Goal: Information Seeking & Learning: Find specific fact

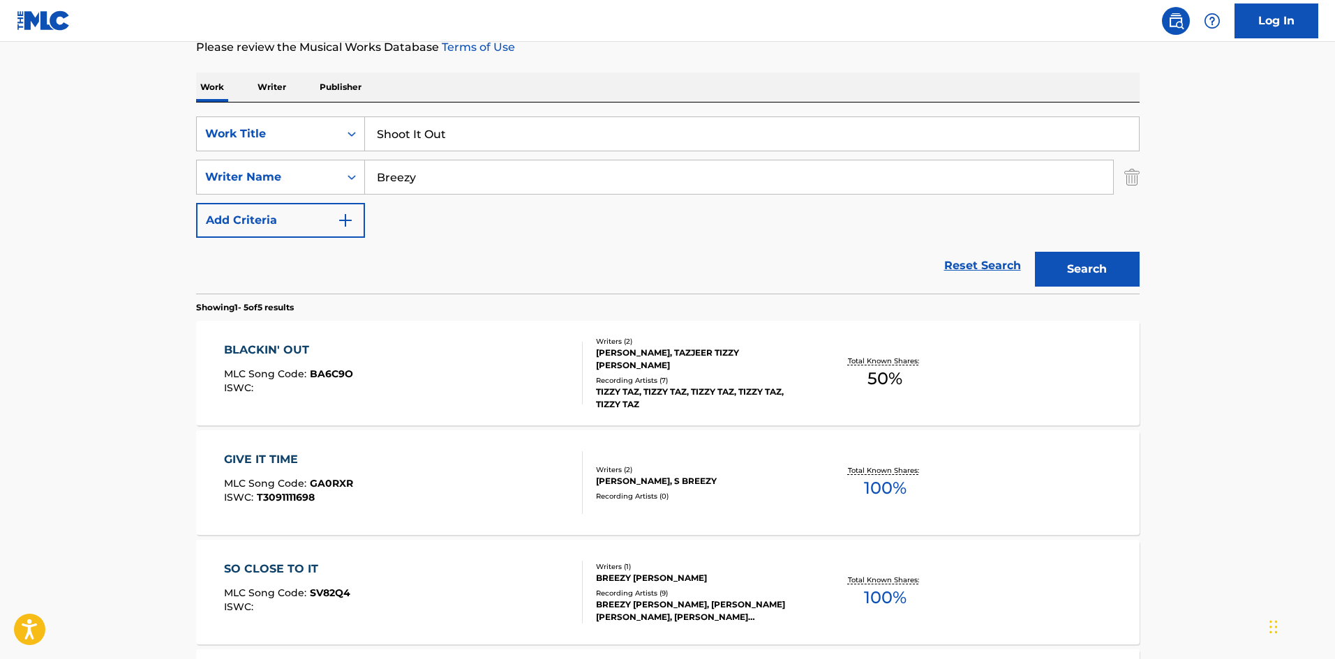
scroll to position [140, 0]
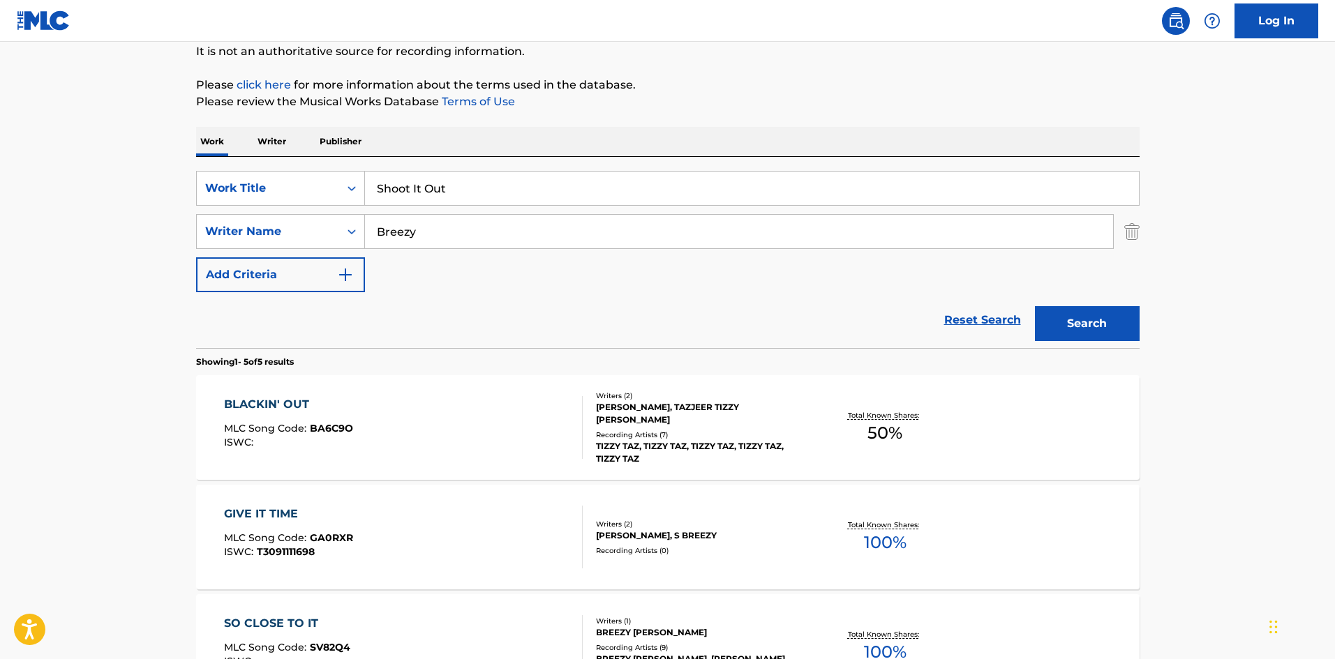
drag, startPoint x: 554, startPoint y: 178, endPoint x: 29, endPoint y: 150, distance: 525.4
click at [38, 153] on main "The MLC Public Work Search The accuracy and completeness of The MLC's data is d…" at bounding box center [667, 446] width 1335 height 1088
paste input "Neck Piece"
type input "Neck Piece"
drag, startPoint x: 577, startPoint y: 229, endPoint x: 0, endPoint y: 195, distance: 578.0
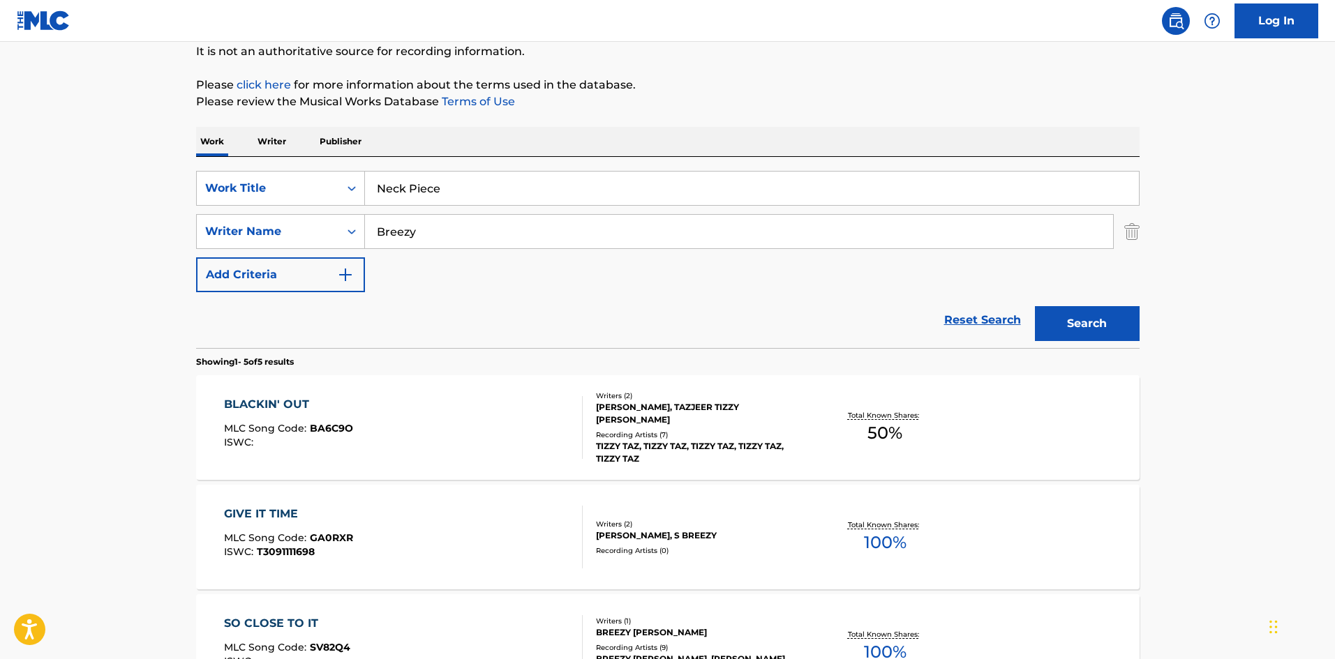
click at [0, 204] on main "The MLC Public Work Search The accuracy and completeness of The MLC's data is d…" at bounding box center [667, 446] width 1335 height 1088
paste input "[PERSON_NAME]"
click at [1100, 332] on button "Search" at bounding box center [1087, 323] width 105 height 35
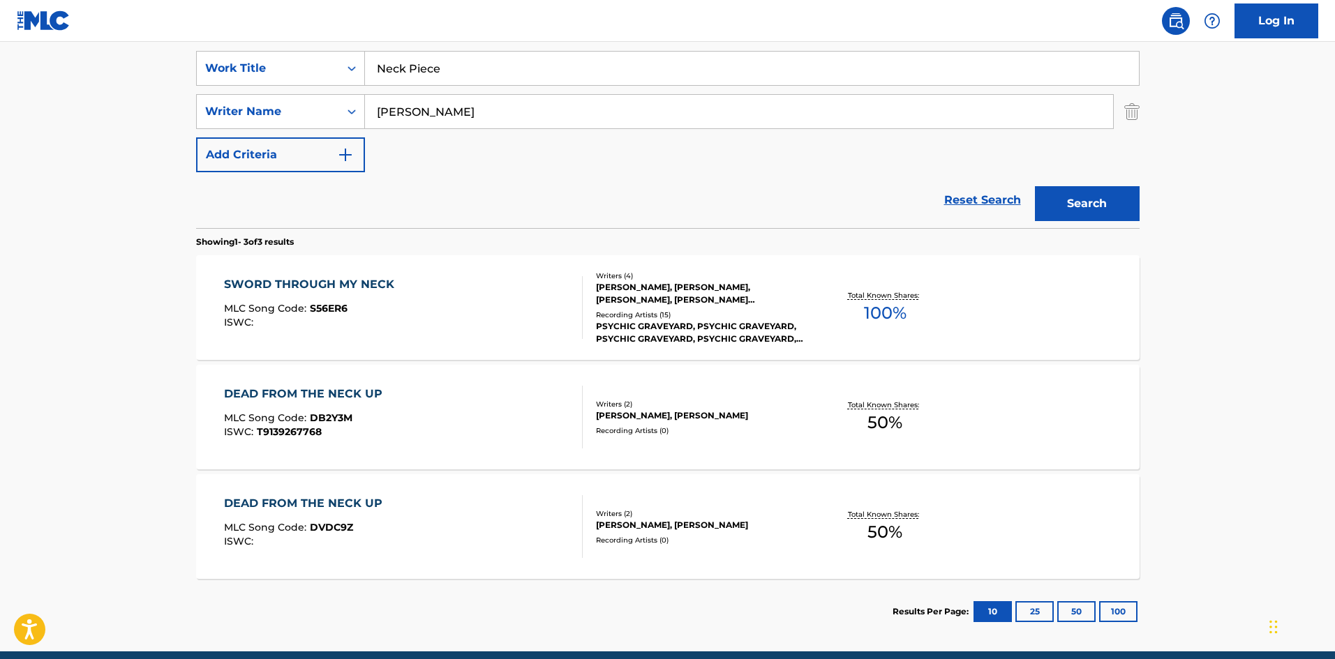
scroll to position [179, 0]
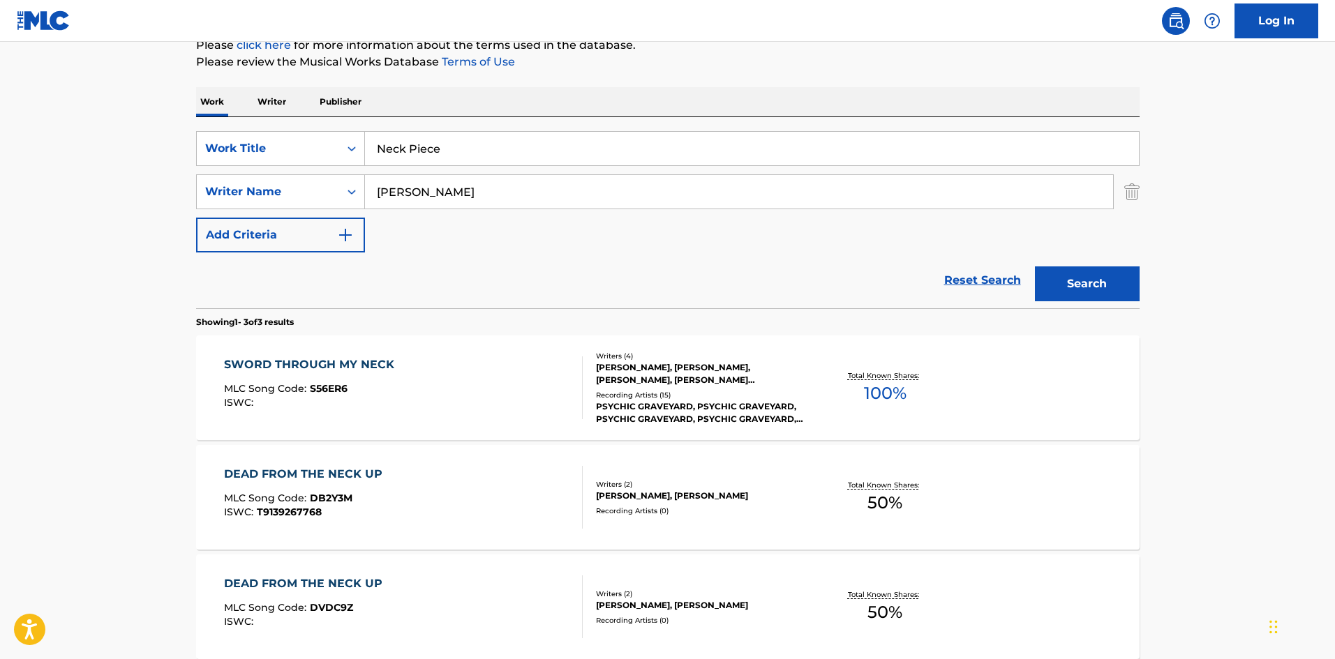
drag, startPoint x: 491, startPoint y: 192, endPoint x: 5, endPoint y: 211, distance: 486.7
click at [0, 223] on main "The MLC Public Work Search The accuracy and completeness of The MLC's data is d…" at bounding box center [667, 297] width 1335 height 869
paste input "Peezy"
click at [1095, 285] on button "Search" at bounding box center [1087, 284] width 105 height 35
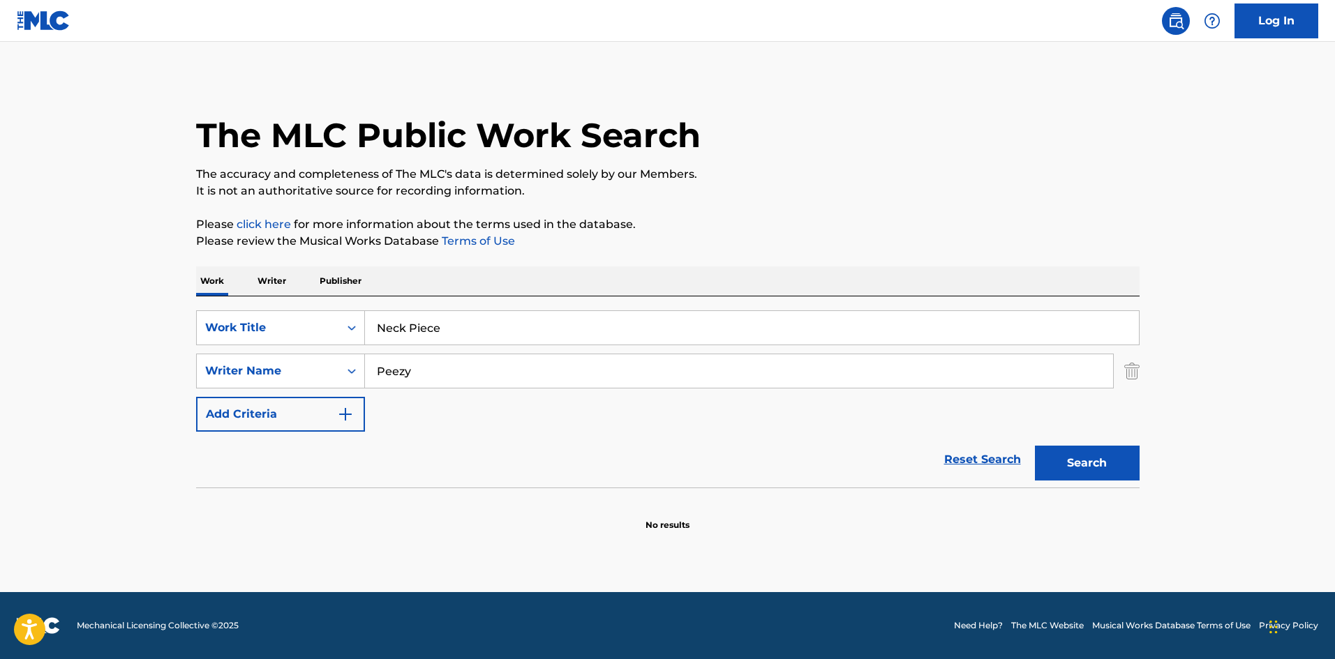
drag, startPoint x: 464, startPoint y: 373, endPoint x: 114, endPoint y: 343, distance: 351.5
click at [84, 359] on main "The MLC Public Work Search The accuracy and completeness of The MLC's data is d…" at bounding box center [667, 317] width 1335 height 551
paste input "DADE LEPARIS"
type input "DADE LEPARIS"
click at [1093, 470] on button "Search" at bounding box center [1087, 463] width 105 height 35
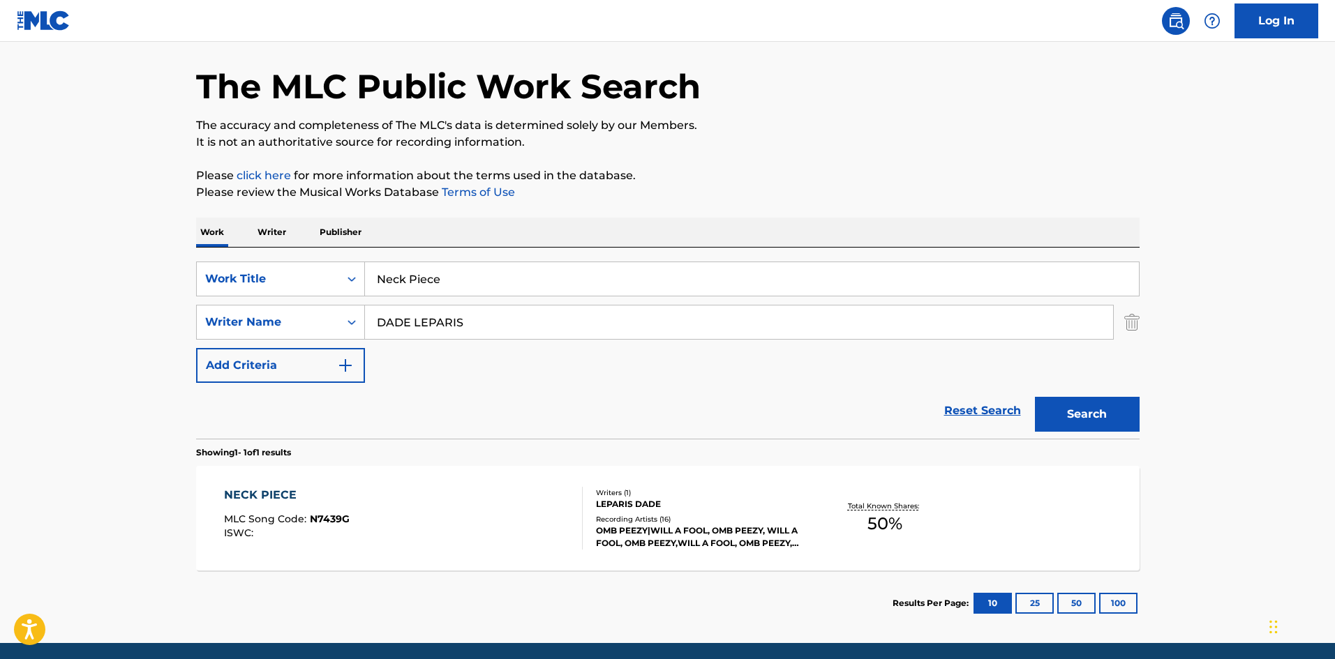
scroll to position [100, 0]
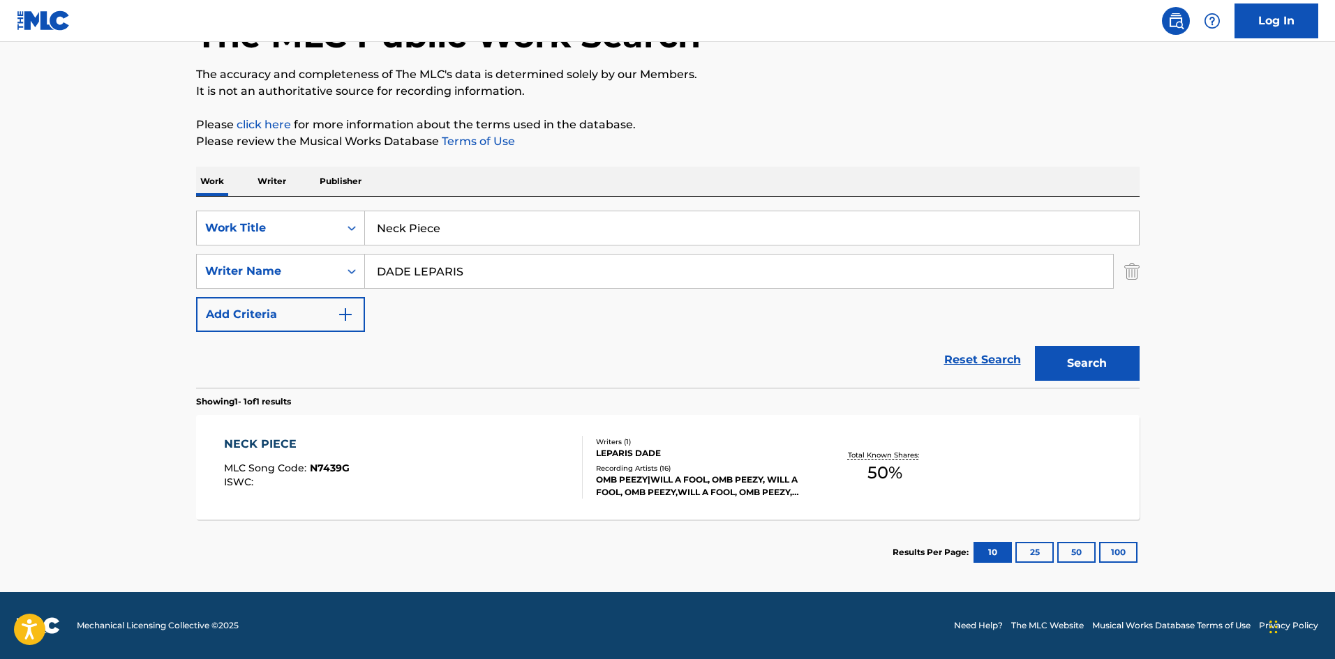
click at [285, 445] on div "NECK PIECE" at bounding box center [287, 444] width 126 height 17
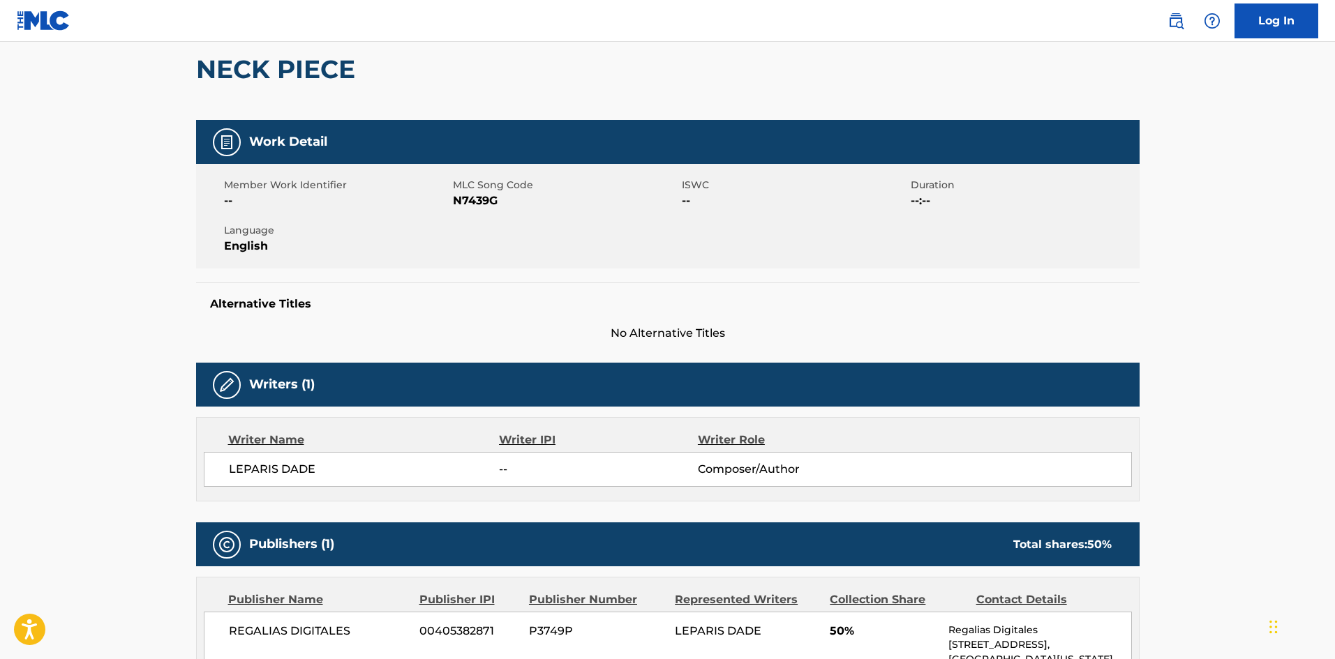
scroll to position [140, 0]
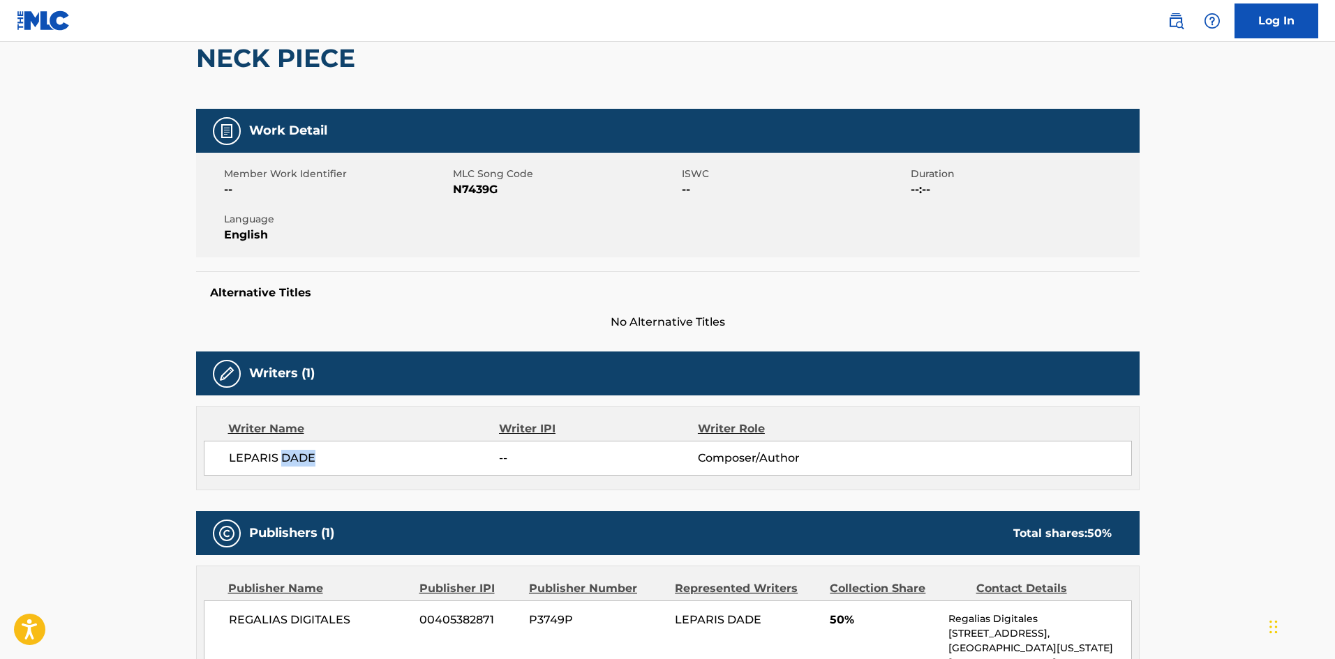
drag, startPoint x: 281, startPoint y: 452, endPoint x: 384, endPoint y: 315, distance: 171.5
click at [344, 451] on span "LEPARIS DADE" at bounding box center [364, 458] width 271 height 17
copy span "DADE"
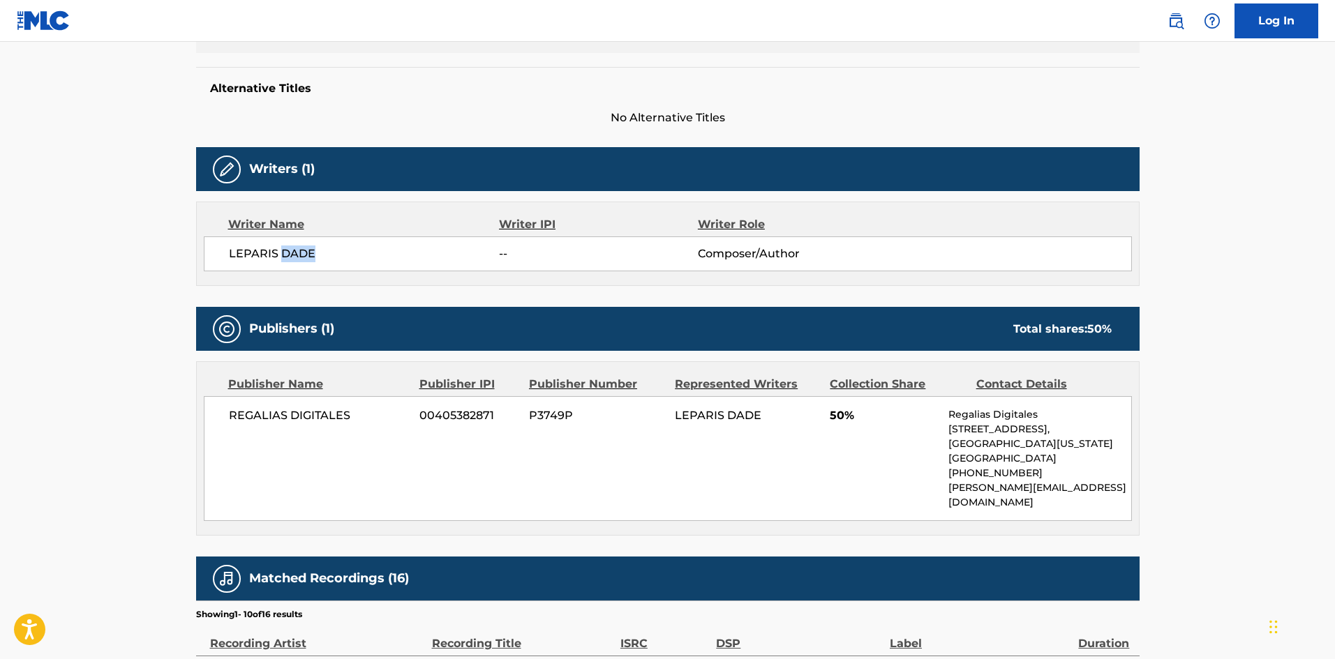
scroll to position [349, 0]
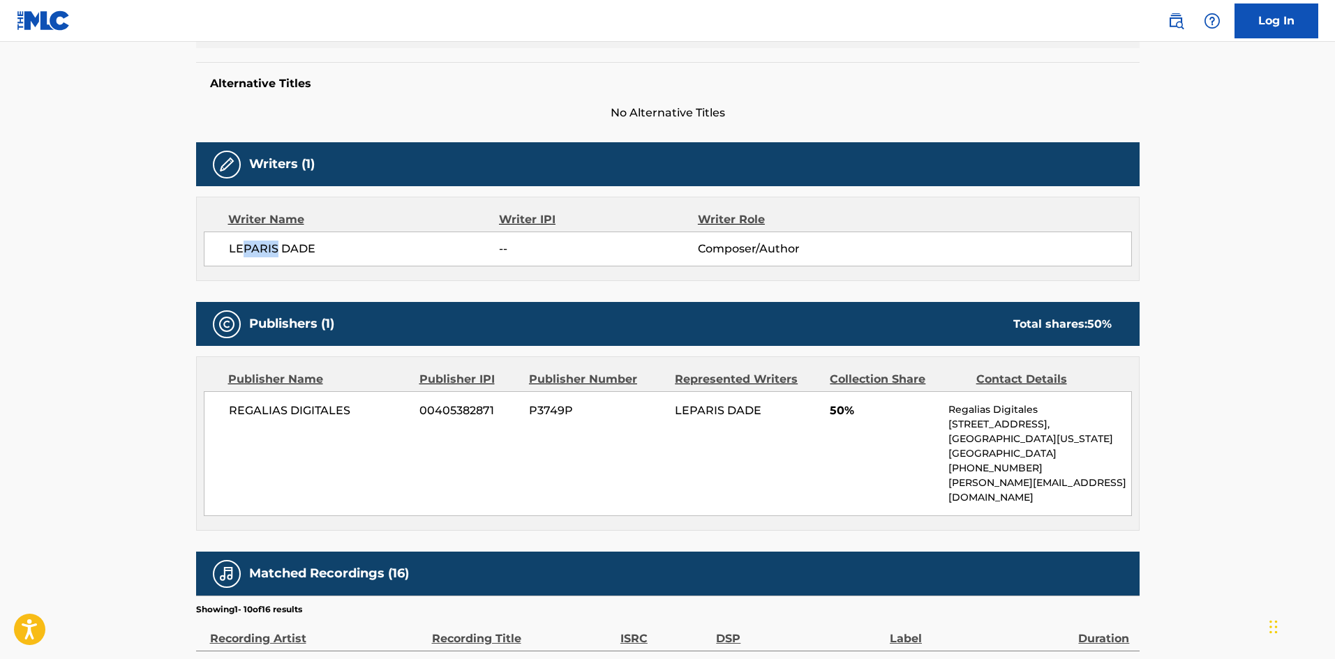
drag, startPoint x: 245, startPoint y: 247, endPoint x: 276, endPoint y: 248, distance: 31.4
click at [276, 248] on span "LEPARIS DADE" at bounding box center [364, 249] width 271 height 17
copy span "[GEOGRAPHIC_DATA]"
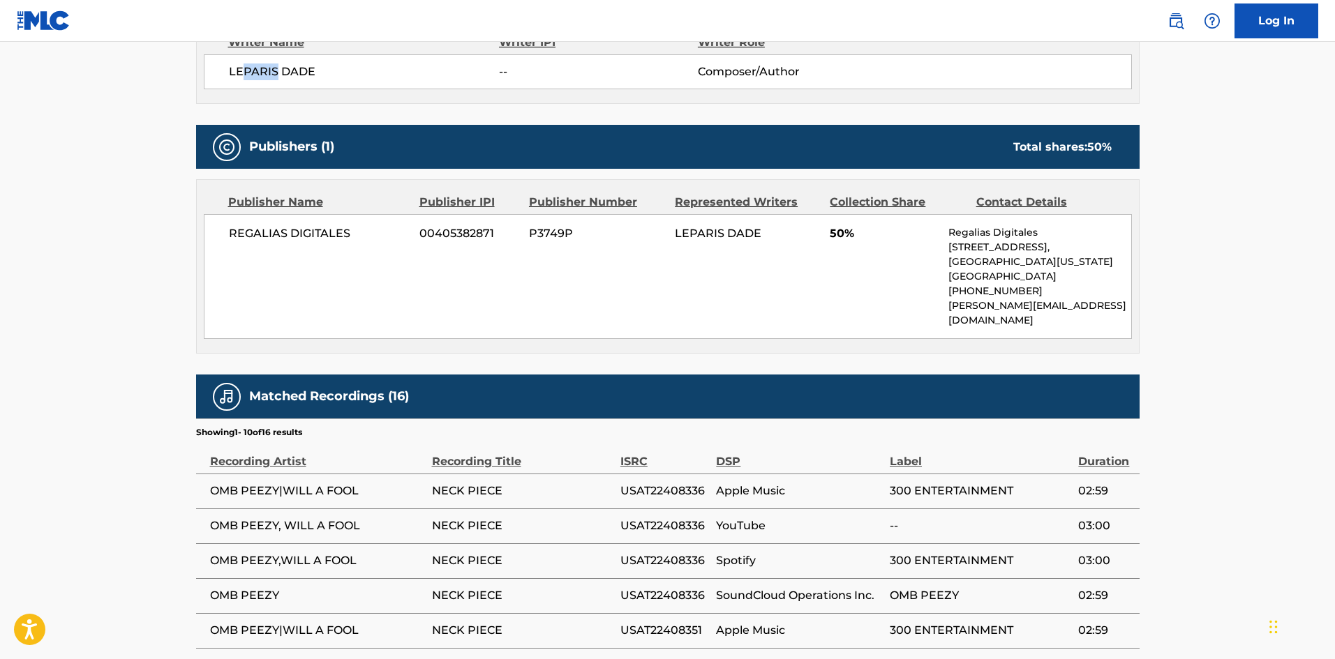
scroll to position [419, 0]
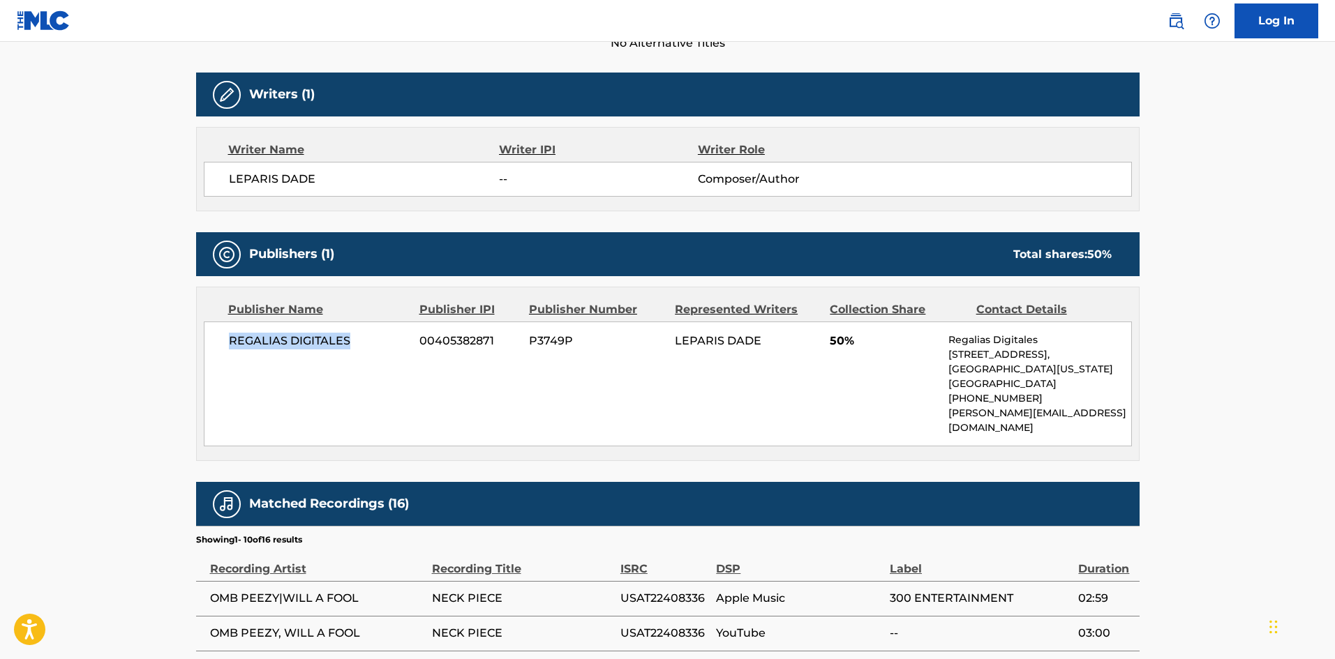
drag, startPoint x: 227, startPoint y: 339, endPoint x: 398, endPoint y: 329, distance: 171.2
click at [398, 329] on div "REGALIAS DIGITALES 00405382871 P3749P LEPARIS DADE 50% Regalias Digitales [STRE…" at bounding box center [668, 384] width 928 height 125
copy span "REGALIAS DIGITALES"
drag, startPoint x: 227, startPoint y: 181, endPoint x: 329, endPoint y: 180, distance: 101.9
click at [329, 180] on div "LEPARIS DADE -- Composer/Author" at bounding box center [668, 179] width 928 height 35
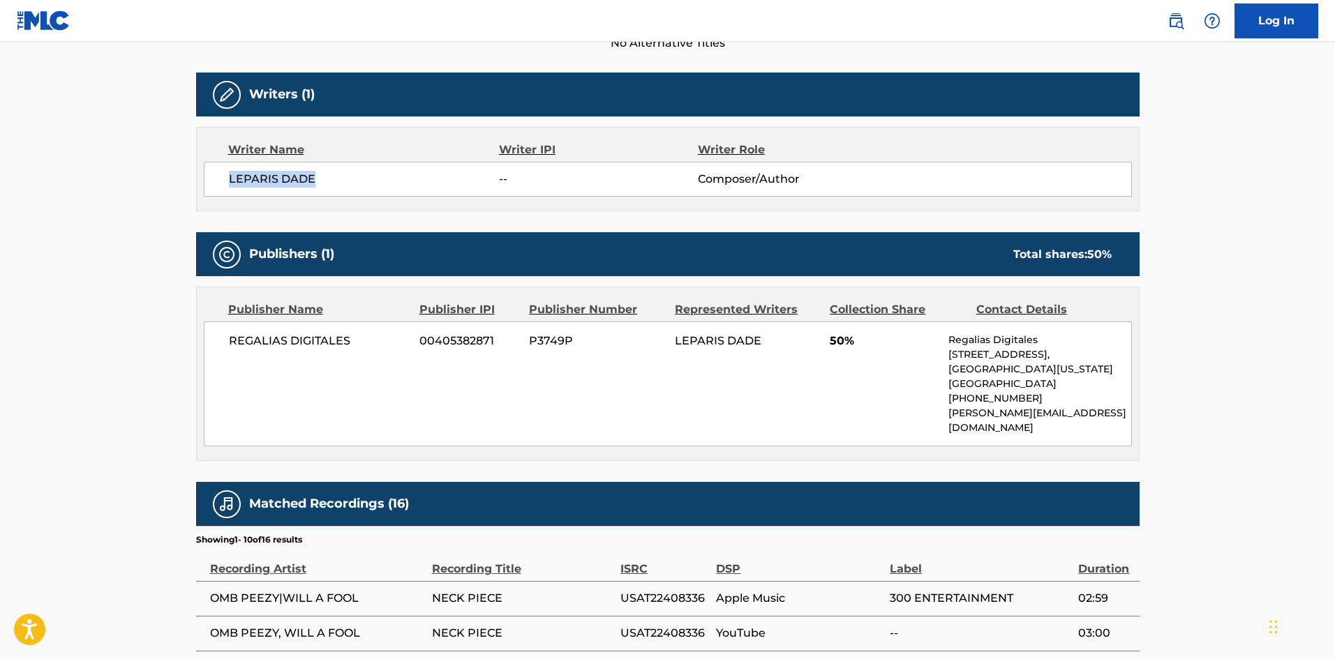
copy span "LEPARIS DADE"
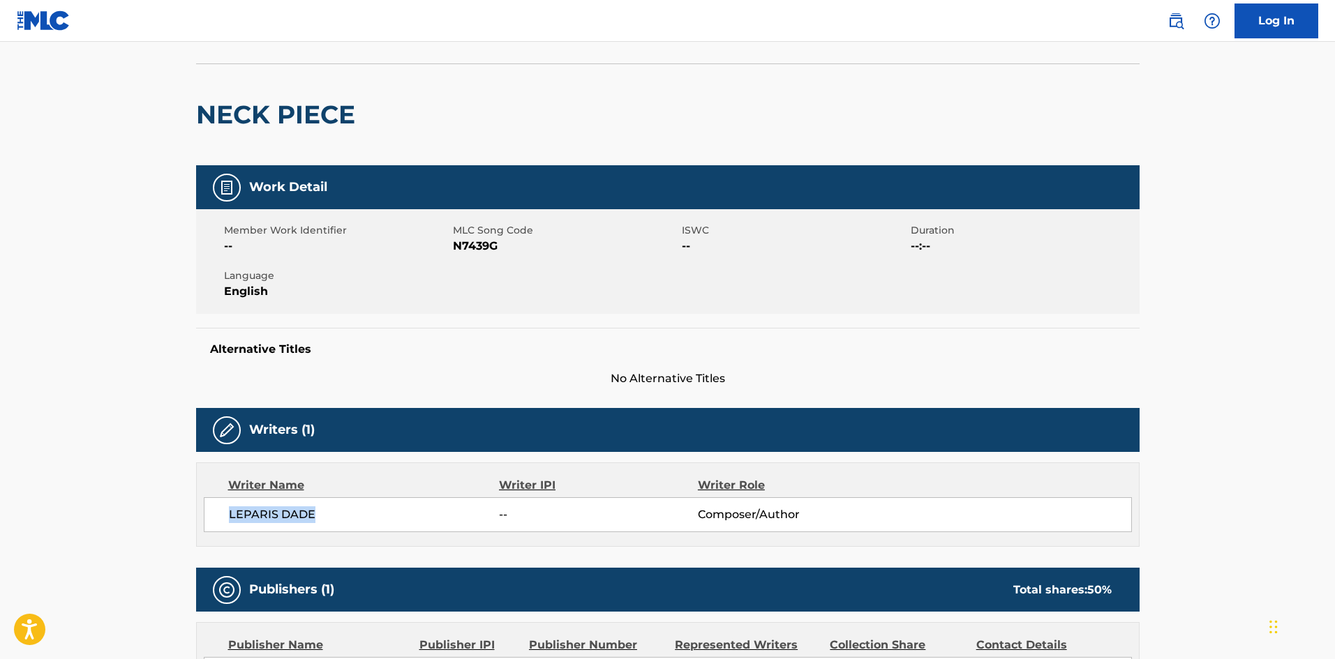
scroll to position [0, 0]
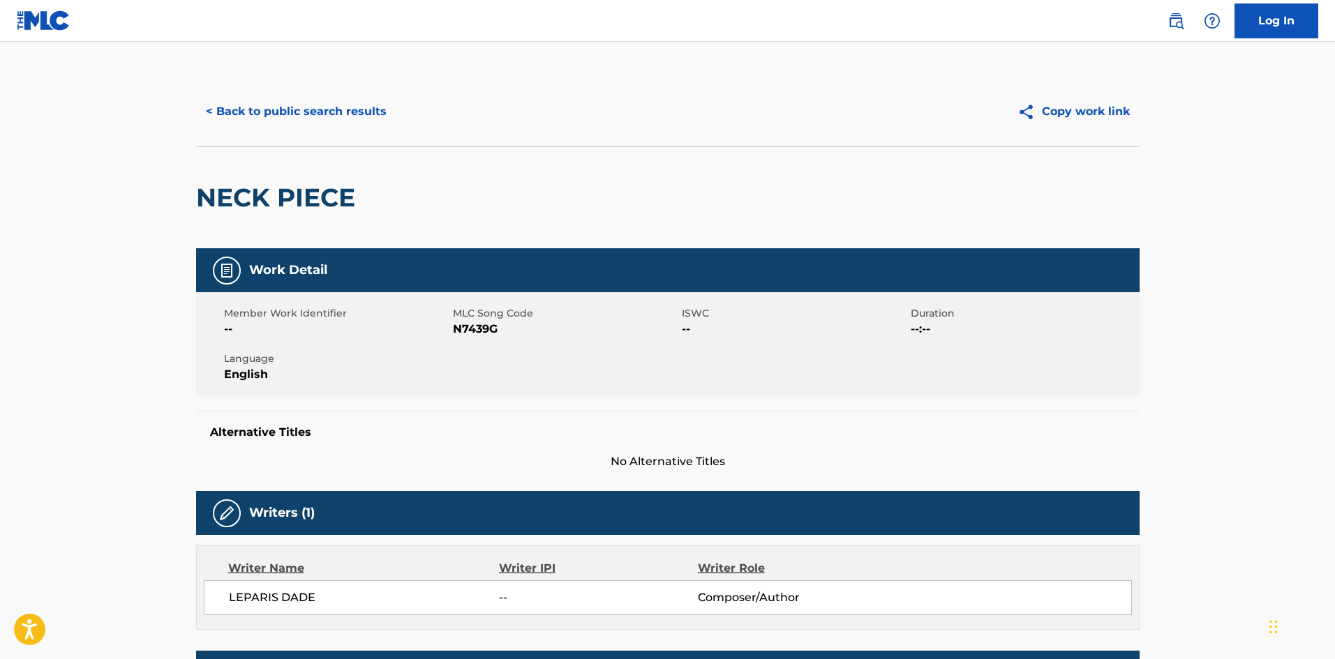
click at [354, 93] on div "< Back to public search results Copy work link" at bounding box center [667, 112] width 943 height 70
click at [343, 112] on button "< Back to public search results" at bounding box center [296, 111] width 200 height 35
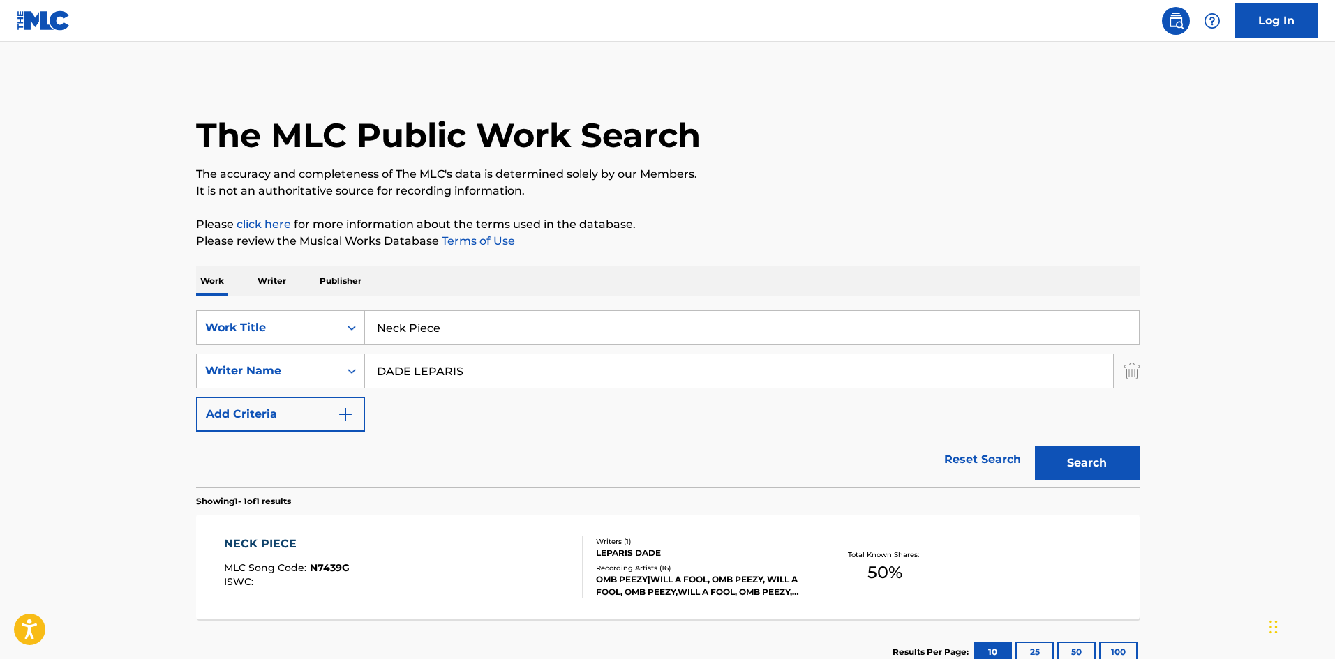
scroll to position [20, 0]
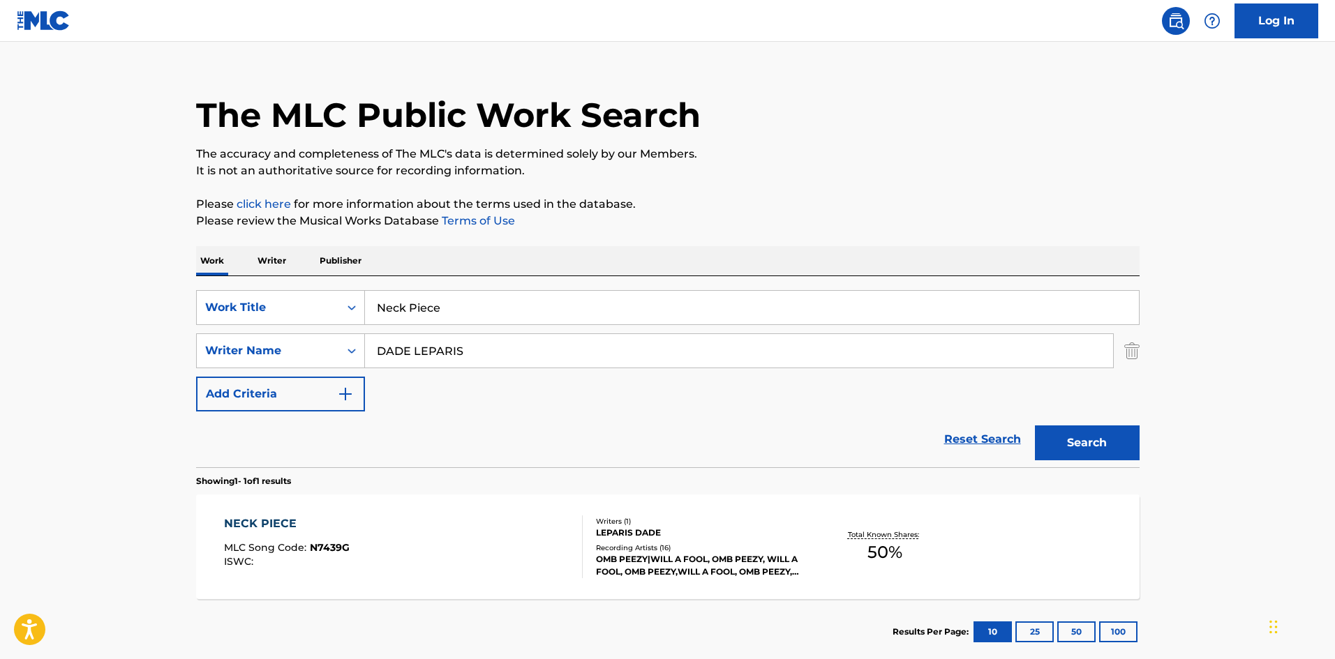
drag, startPoint x: 478, startPoint y: 308, endPoint x: 97, endPoint y: 248, distance: 385.7
click at [134, 264] on main "The MLC Public Work Search The accuracy and completeness of The MLC's data is d…" at bounding box center [667, 347] width 1335 height 650
paste input "Hold Of M"
type input "Hold Of Me"
click at [502, 197] on p "Please click here for more information about the terms used in the database." at bounding box center [667, 204] width 943 height 17
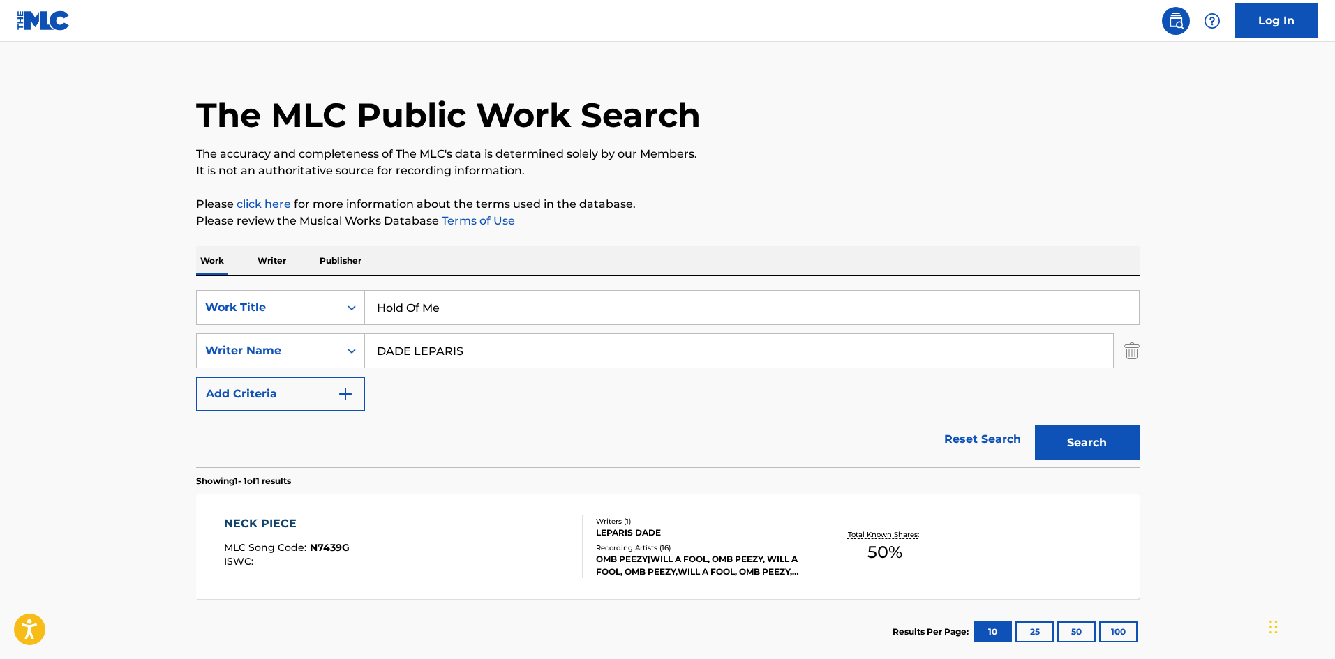
drag, startPoint x: 504, startPoint y: 354, endPoint x: 0, endPoint y: 319, distance: 505.7
click at [0, 322] on main "The MLC Public Work Search The accuracy and completeness of The MLC's data is d…" at bounding box center [667, 347] width 1335 height 650
paste input "[PERSON_NAME]"
type input "[PERSON_NAME]"
click at [1086, 447] on button "Search" at bounding box center [1087, 443] width 105 height 35
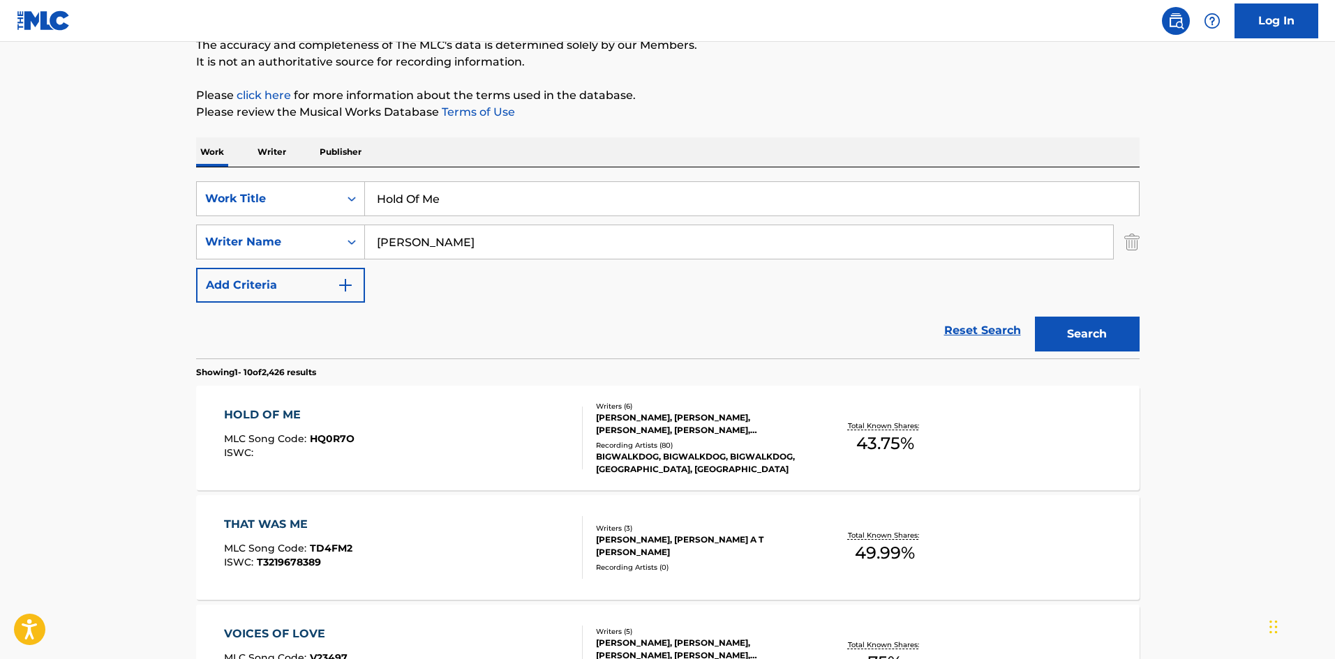
scroll to position [140, 0]
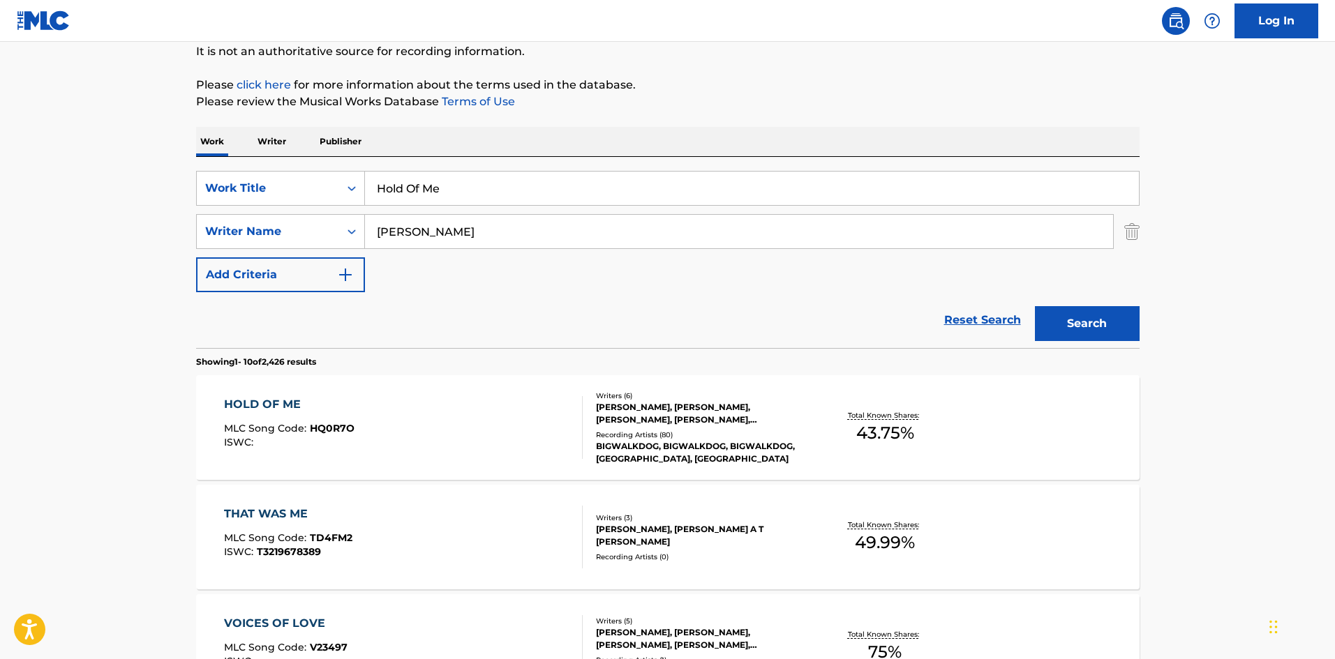
drag, startPoint x: 465, startPoint y: 193, endPoint x: 172, endPoint y: 152, distance: 296.5
click at [197, 170] on div "SearchWithCriteria2af66a69-861a-4f6a-b051-2b4be6886c05 Work Title Hold Of Me Se…" at bounding box center [667, 252] width 943 height 191
paste input "Zombi"
type input "Zombie"
drag, startPoint x: 853, startPoint y: 72, endPoint x: 602, endPoint y: 218, distance: 289.8
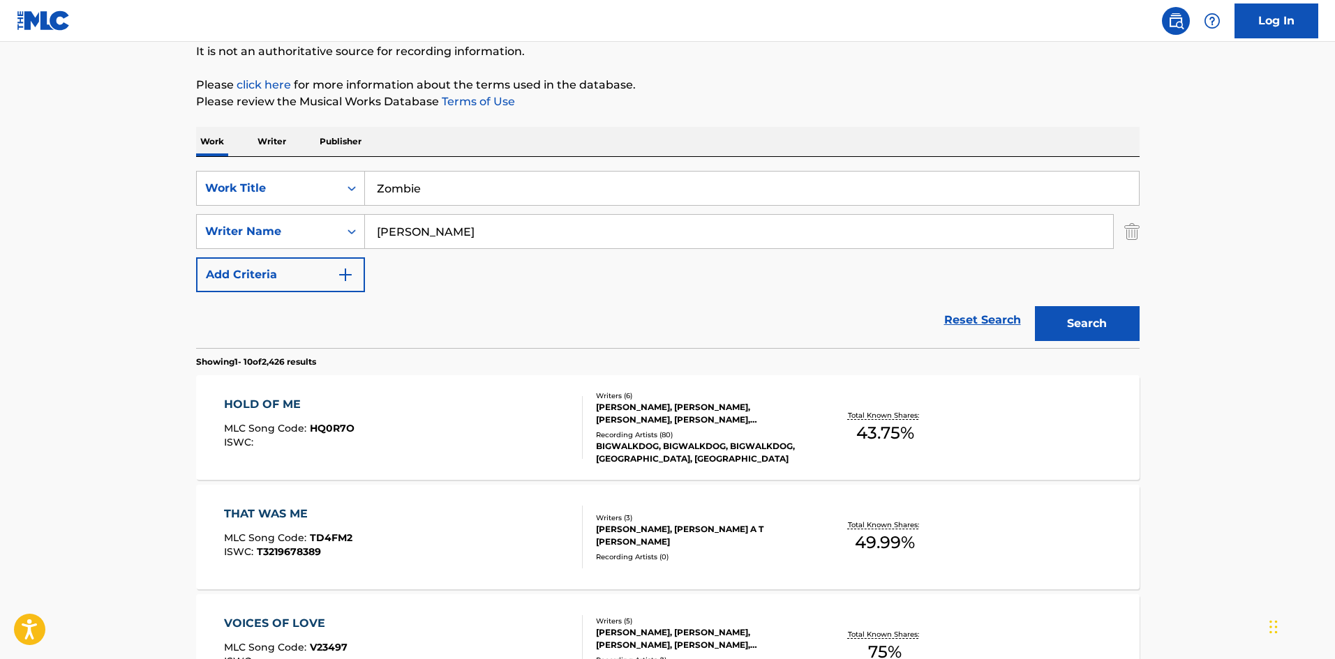
drag, startPoint x: 546, startPoint y: 219, endPoint x: 434, endPoint y: 225, distance: 112.5
click at [434, 225] on input "[PERSON_NAME]" at bounding box center [739, 231] width 748 height 33
drag, startPoint x: 482, startPoint y: 241, endPoint x: 6, endPoint y: 181, distance: 480.4
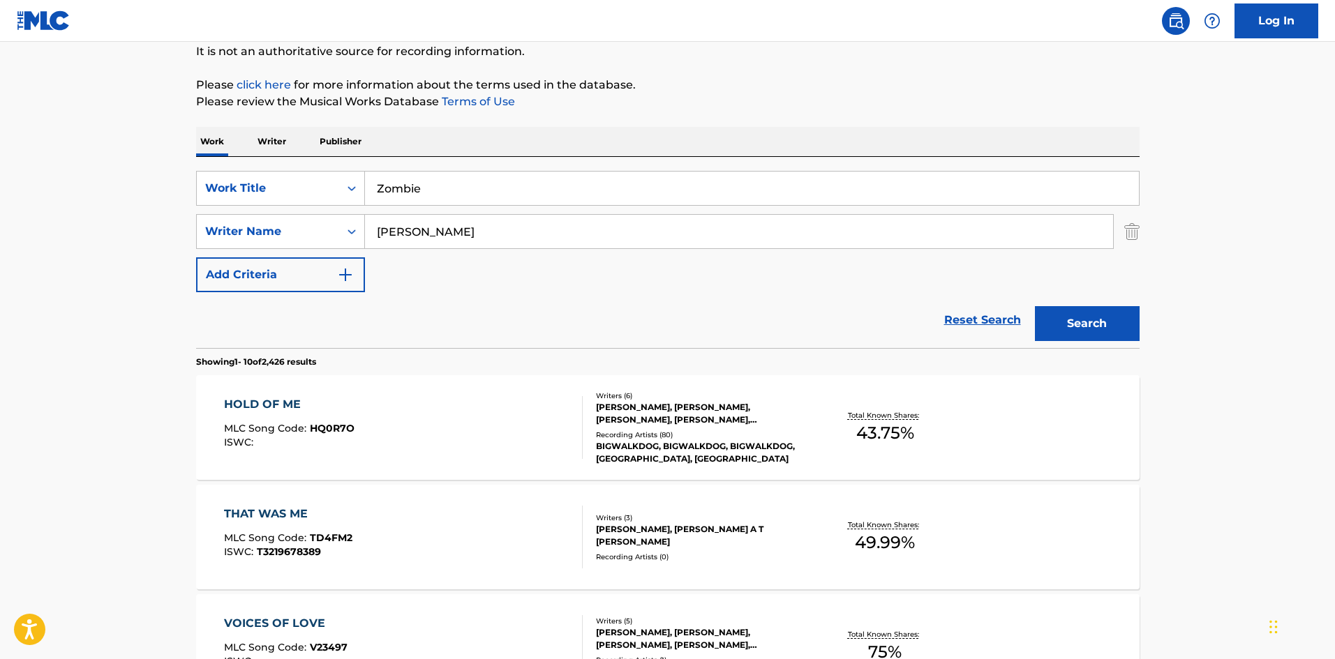
paste input "Peez"
click at [1092, 321] on button "Search" at bounding box center [1087, 323] width 105 height 35
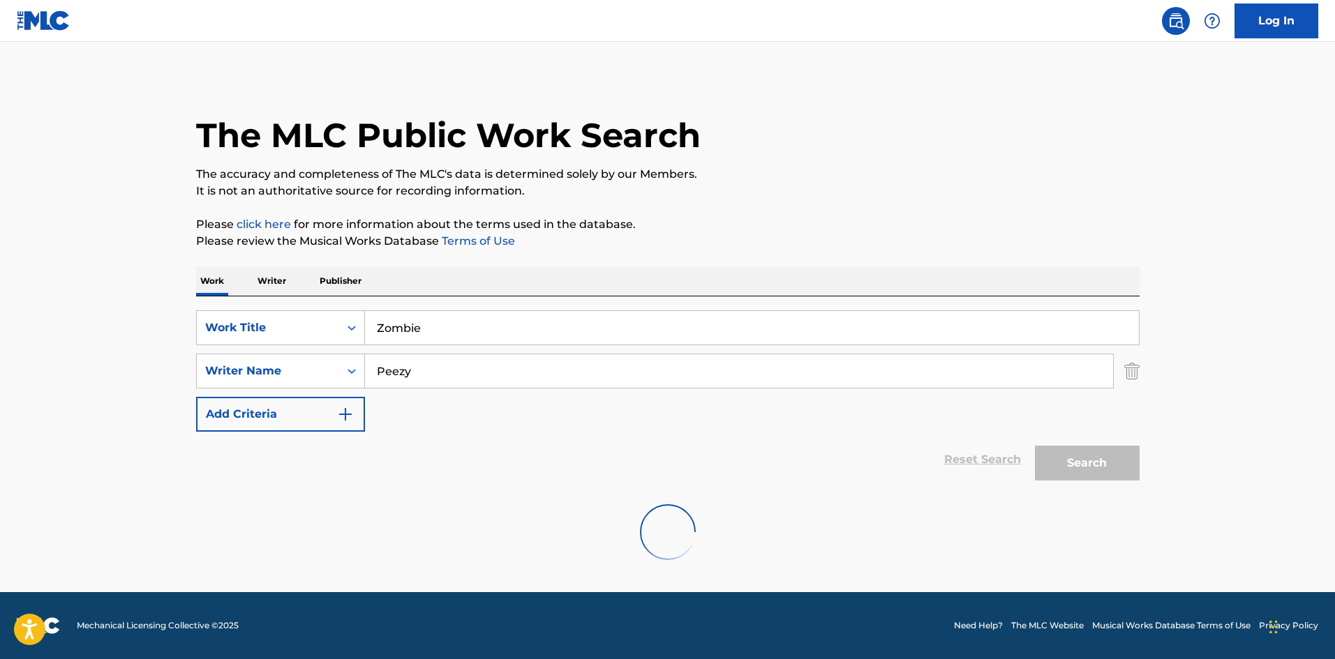
scroll to position [0, 0]
drag, startPoint x: 493, startPoint y: 369, endPoint x: 0, endPoint y: 394, distance: 493.2
click at [0, 396] on main "The MLC Public Work Search The accuracy and completeness of The MLC's data is d…" at bounding box center [667, 317] width 1335 height 551
paste input "[PERSON_NAME]"
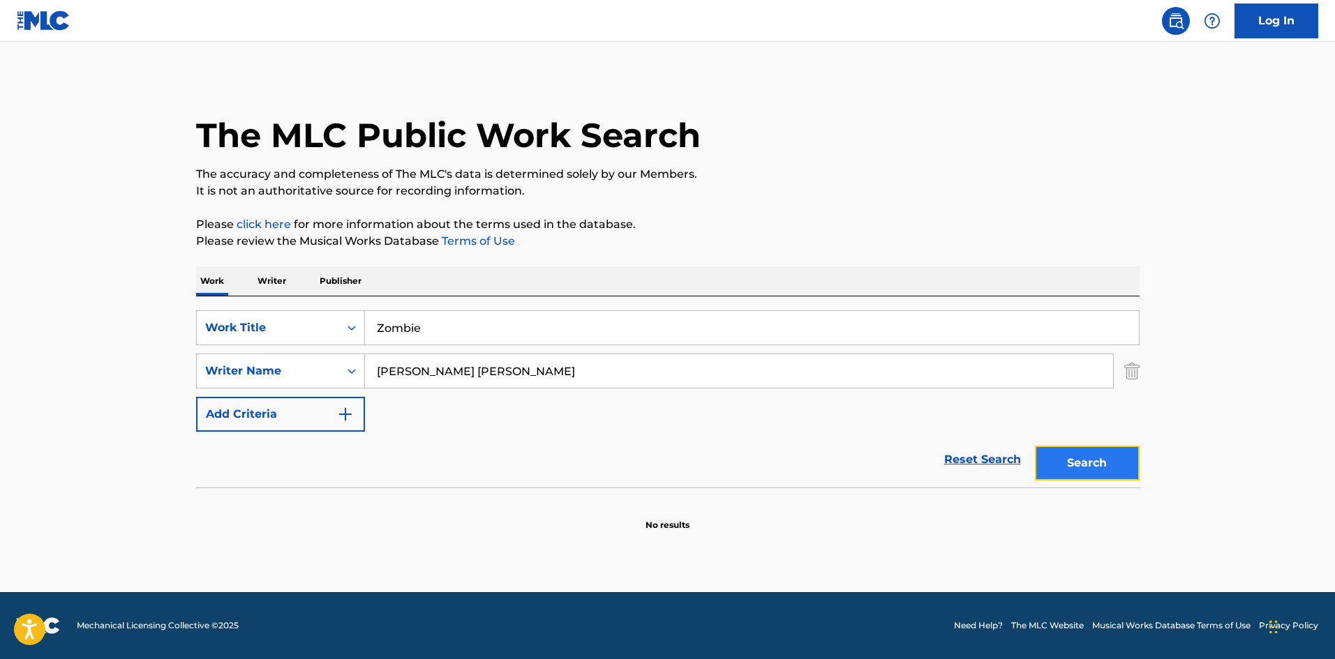
click at [1099, 461] on button "Search" at bounding box center [1087, 463] width 105 height 35
drag, startPoint x: 586, startPoint y: 375, endPoint x: 36, endPoint y: 354, distance: 550.9
click at [77, 359] on main "The MLC Public Work Search The accuracy and completeness of The MLC's data is d…" at bounding box center [667, 317] width 1335 height 551
paste input "DADE LEPARIS KENTAE"
click at [1112, 447] on button "Search" at bounding box center [1087, 463] width 105 height 35
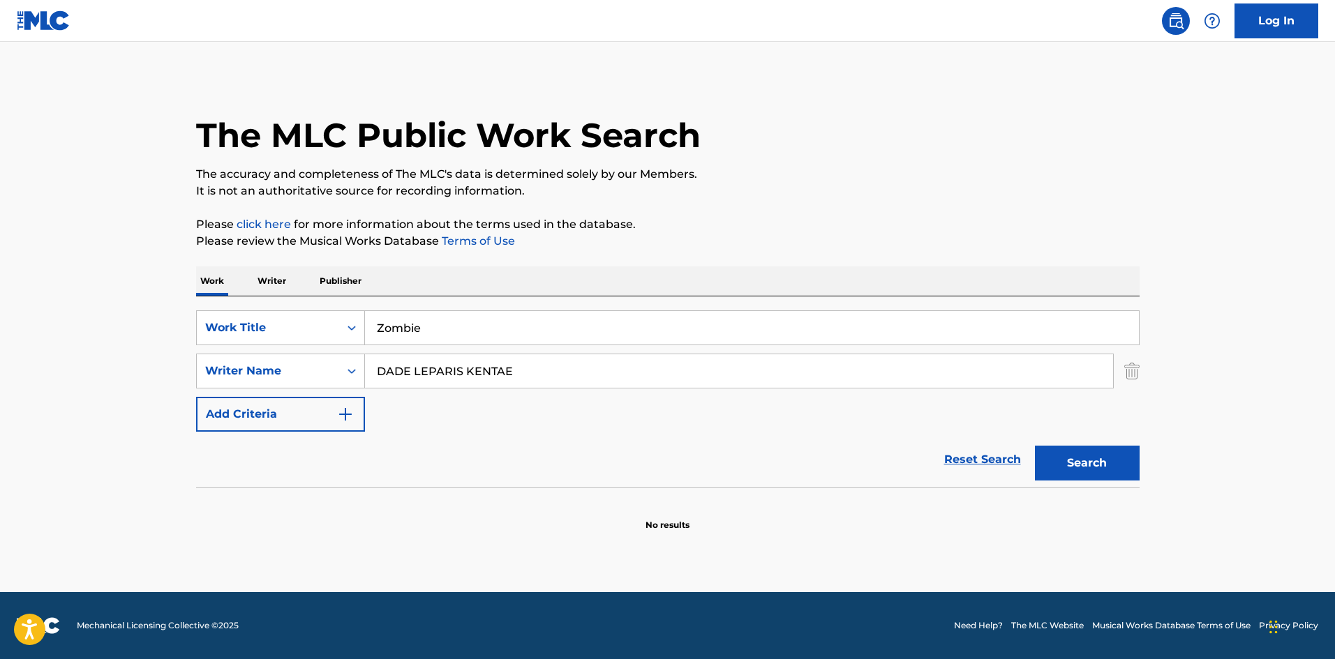
drag, startPoint x: 580, startPoint y: 371, endPoint x: 1, endPoint y: 341, distance: 579.9
click at [0, 345] on main "The MLC Public Work Search The accuracy and completeness of The MLC's data is d…" at bounding box center [667, 317] width 1335 height 551
paste input "[PERSON_NAME]"
click at [1112, 468] on button "Search" at bounding box center [1087, 463] width 105 height 35
drag, startPoint x: 521, startPoint y: 371, endPoint x: 405, endPoint y: 364, distance: 116.7
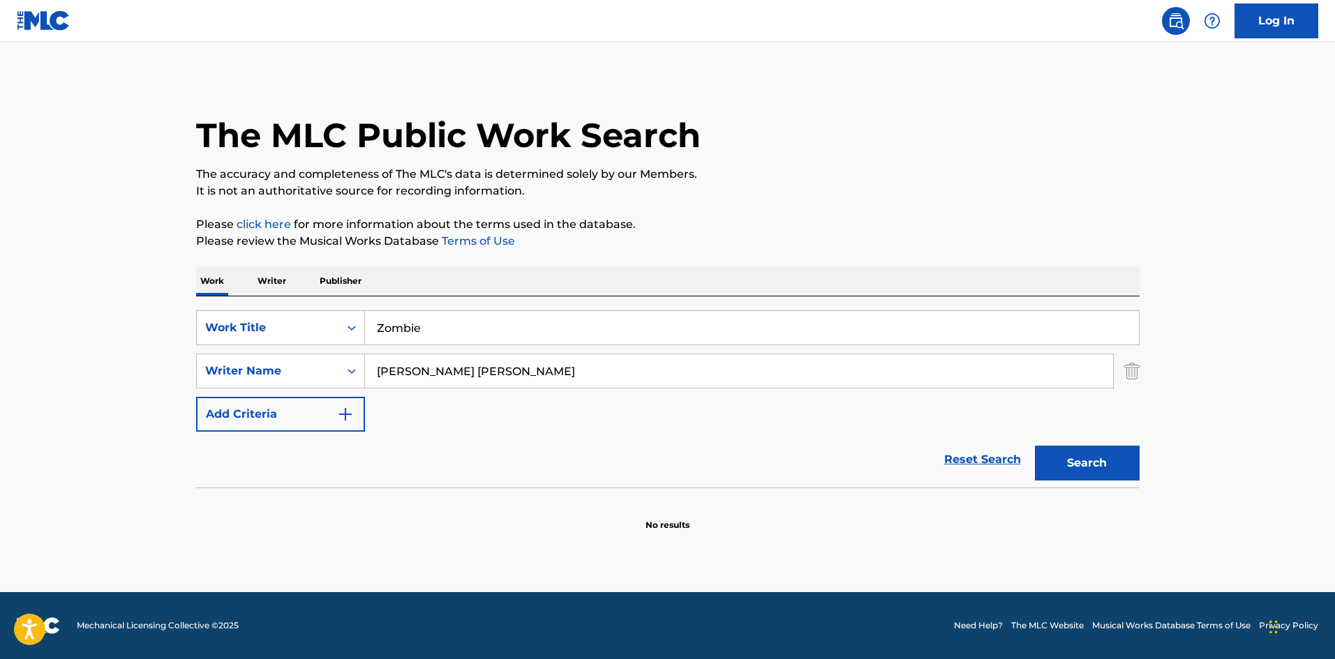
click at [405, 364] on input "[PERSON_NAME] [PERSON_NAME]" at bounding box center [739, 370] width 748 height 33
click at [1035, 446] on button "Search" at bounding box center [1087, 463] width 105 height 35
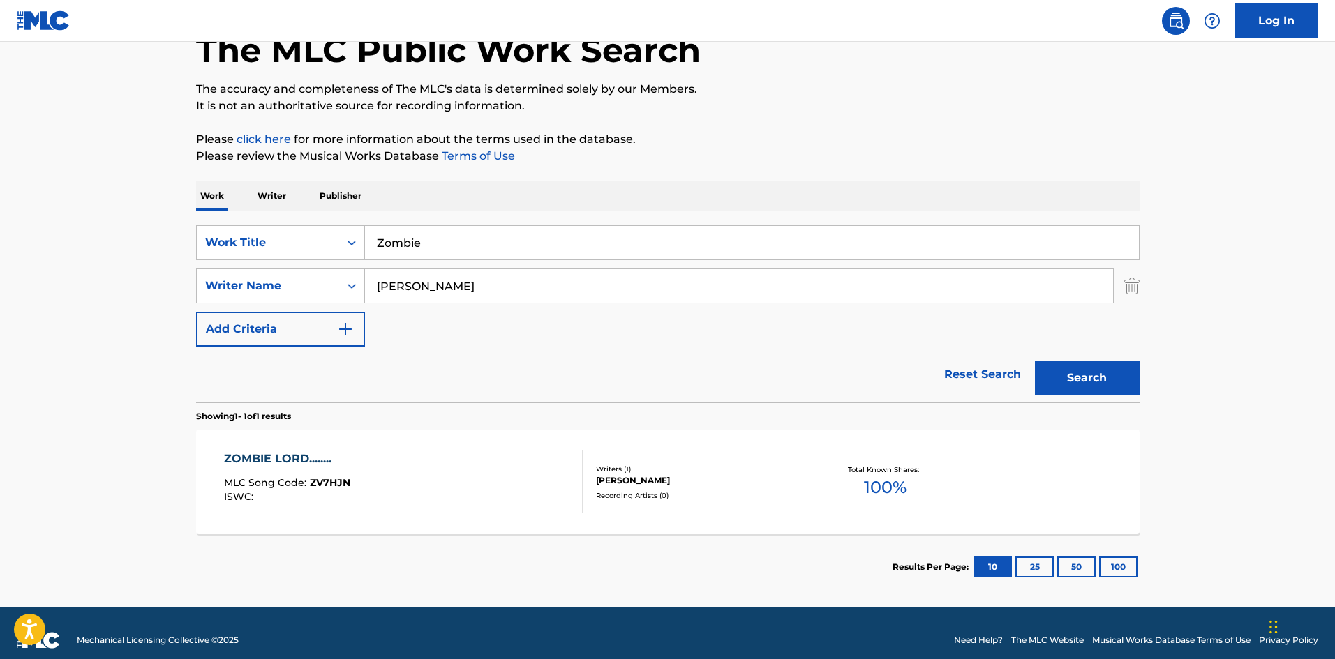
scroll to position [100, 0]
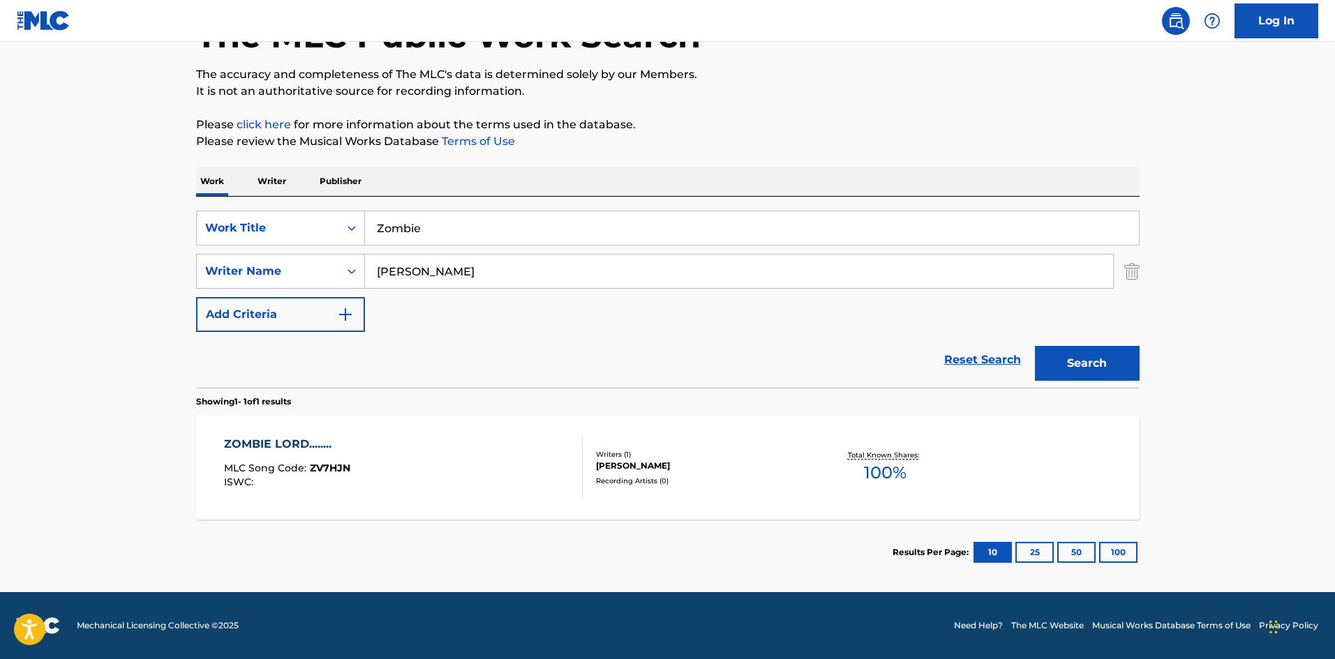
drag, startPoint x: 517, startPoint y: 284, endPoint x: 69, endPoint y: 253, distance: 449.0
click at [69, 254] on main "The MLC Public Work Search The accuracy and completeness of The MLC's data is d…" at bounding box center [667, 267] width 1335 height 650
paste input "KENTAE"
type input "KENTAE"
click at [1099, 369] on button "Search" at bounding box center [1087, 363] width 105 height 35
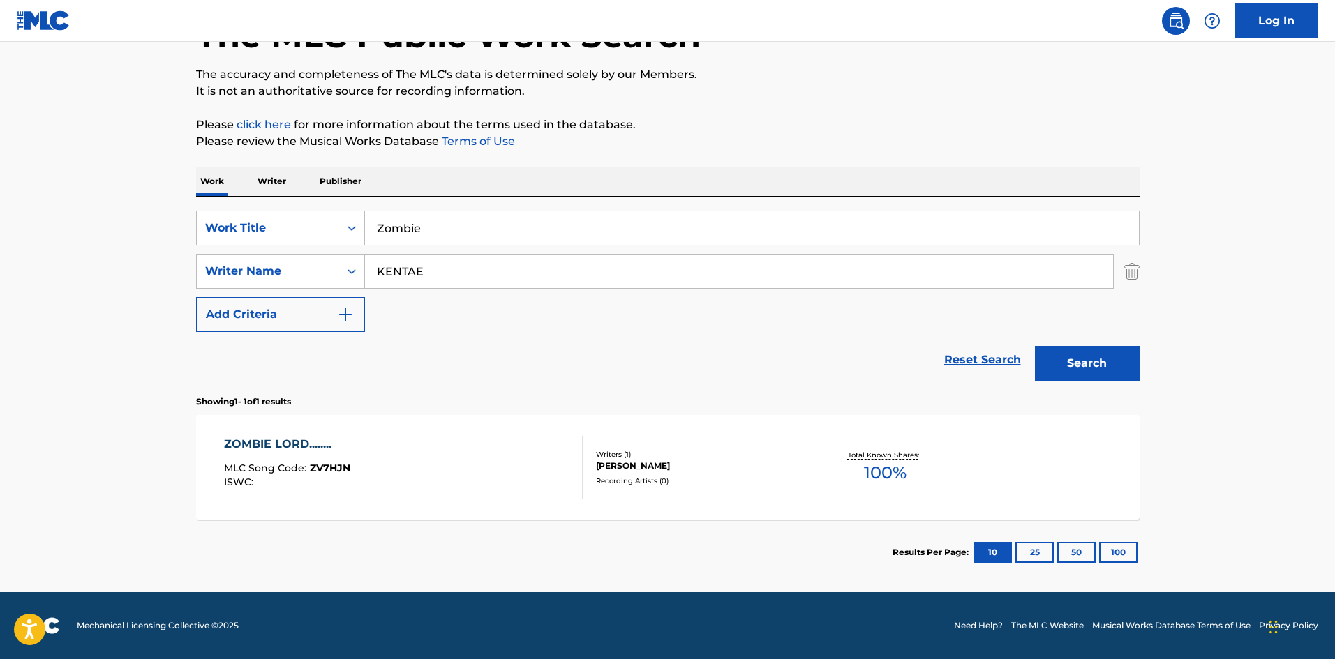
scroll to position [0, 0]
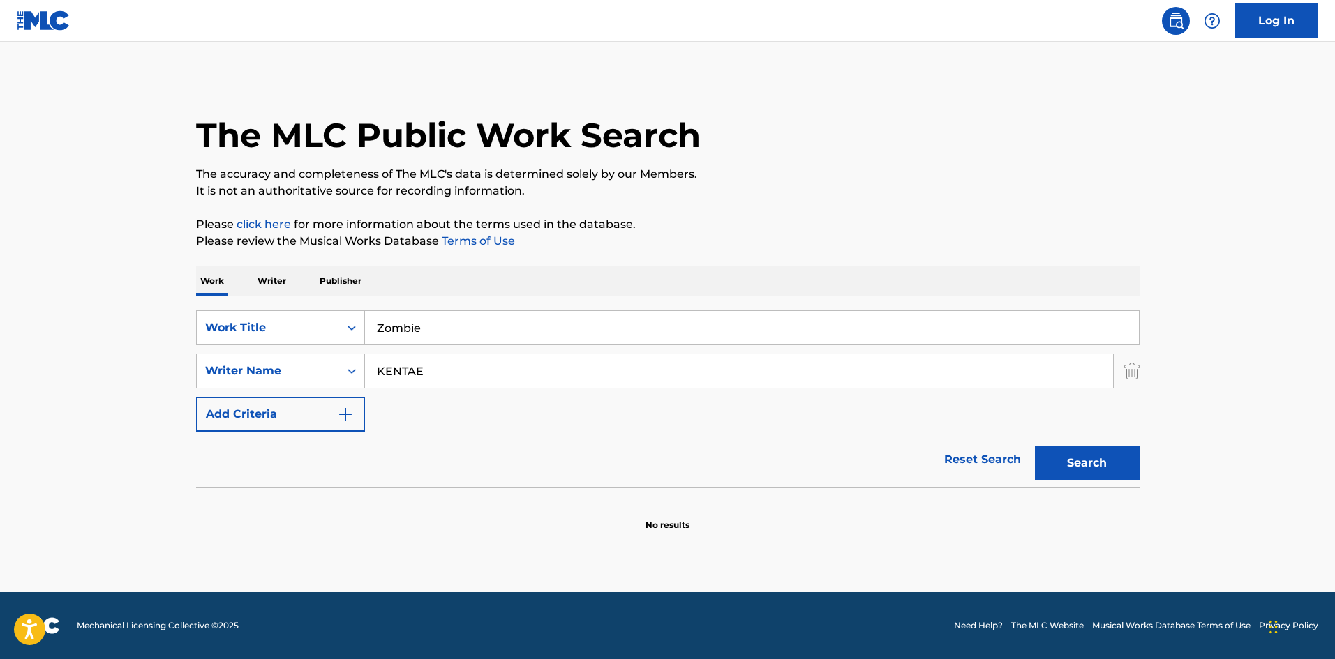
drag, startPoint x: 502, startPoint y: 317, endPoint x: 0, endPoint y: 336, distance: 502.0
click at [0, 336] on main "The MLC Public Work Search The accuracy and completeness of The MLC's data is d…" at bounding box center [667, 317] width 1335 height 551
paste input "Who Dat"
type input "Who Dat"
click at [574, 239] on p "Please review the Musical Works Database Terms of Use" at bounding box center [667, 241] width 943 height 17
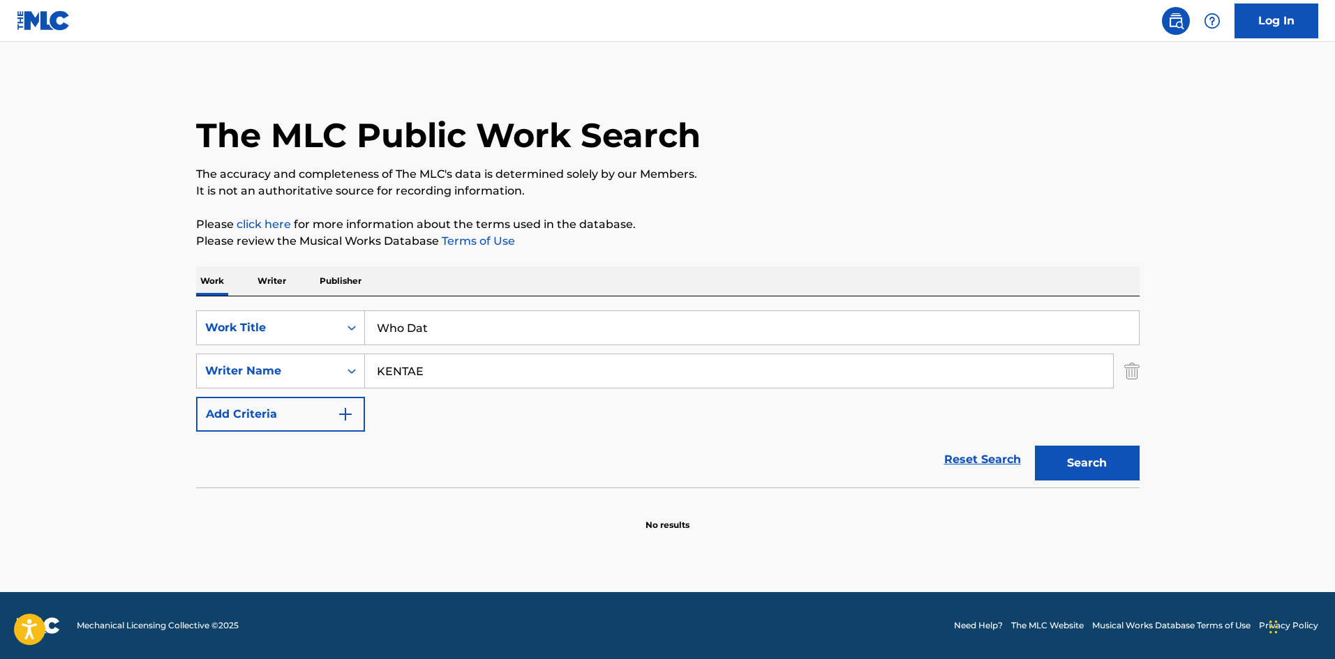
drag, startPoint x: 481, startPoint y: 371, endPoint x: 1, endPoint y: 362, distance: 480.1
click at [0, 364] on main "The MLC Public Work Search The accuracy and completeness of The MLC's data is d…" at bounding box center [667, 317] width 1335 height 551
paste input "Jacourey"
type input "Jacourey"
click at [1111, 467] on button "Search" at bounding box center [1087, 463] width 105 height 35
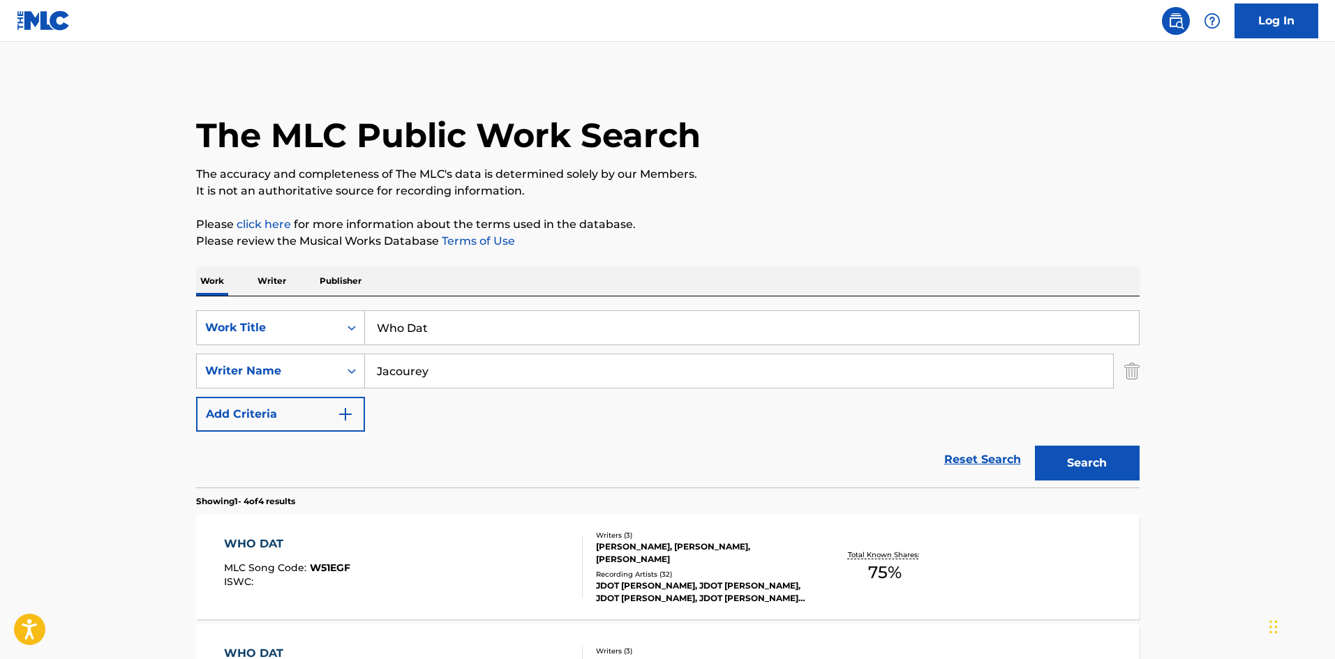
drag, startPoint x: 467, startPoint y: 338, endPoint x: 0, endPoint y: 262, distance: 473.7
click at [0, 276] on main "The MLC Public Work Search The accuracy and completeness of The MLC's data is d…" at bounding box center [667, 531] width 1335 height 979
paste input "Aw Yeah"
type input "Aw Yeah"
drag, startPoint x: 485, startPoint y: 275, endPoint x: 478, endPoint y: 300, distance: 26.1
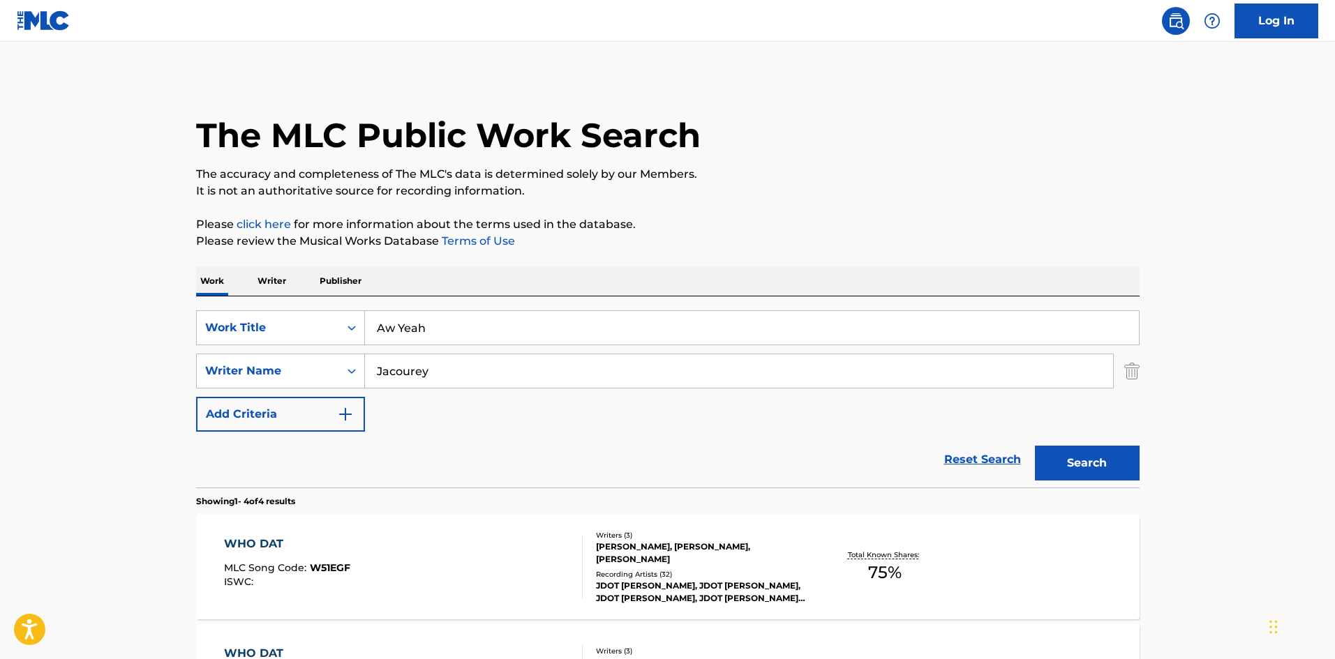
click at [485, 276] on div "Work Writer Publisher" at bounding box center [667, 281] width 943 height 29
drag, startPoint x: 463, startPoint y: 382, endPoint x: 22, endPoint y: 287, distance: 450.4
click at [0, 313] on main "The MLC Public Work Search The accuracy and completeness of The MLC's data is d…" at bounding box center [667, 531] width 1335 height 979
paste input "[PERSON_NAME]"
type input "[PERSON_NAME]"
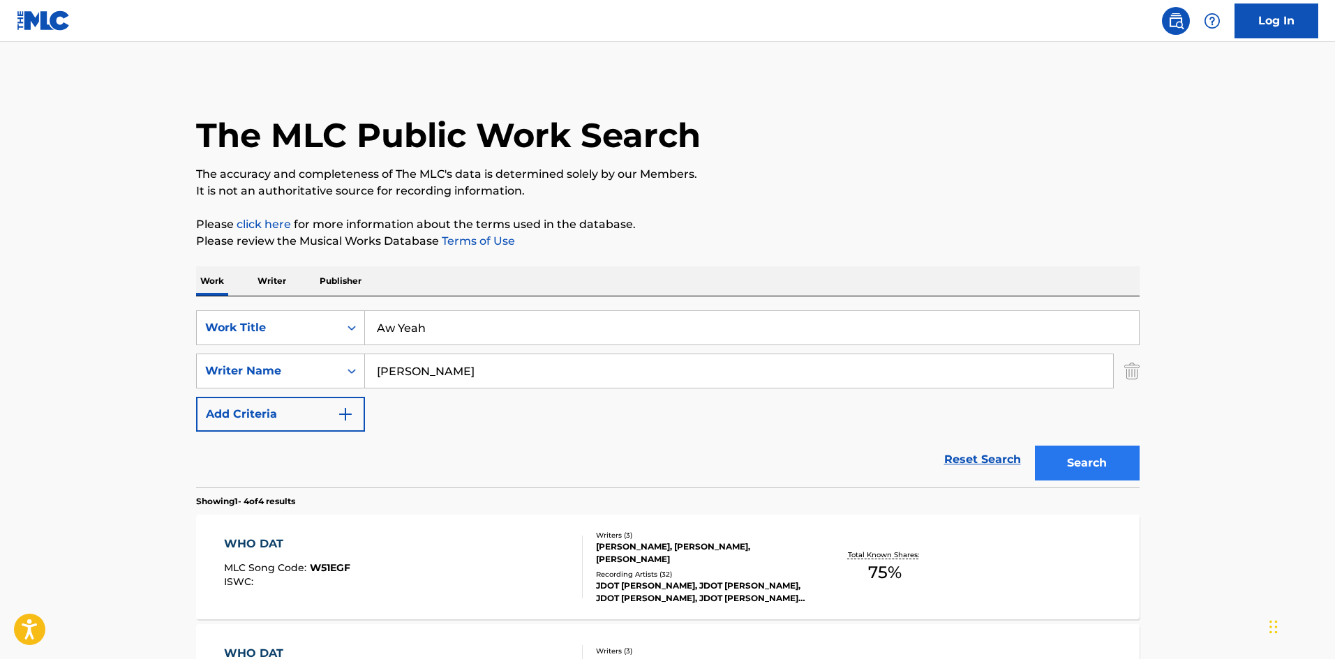
drag, startPoint x: 1144, startPoint y: 442, endPoint x: 1098, endPoint y: 449, distance: 46.7
click at [1144, 442] on div "The MLC Public Work Search The accuracy and completeness of The MLC's data is d…" at bounding box center [667, 545] width 977 height 937
click at [1098, 449] on button "Search" at bounding box center [1087, 463] width 105 height 35
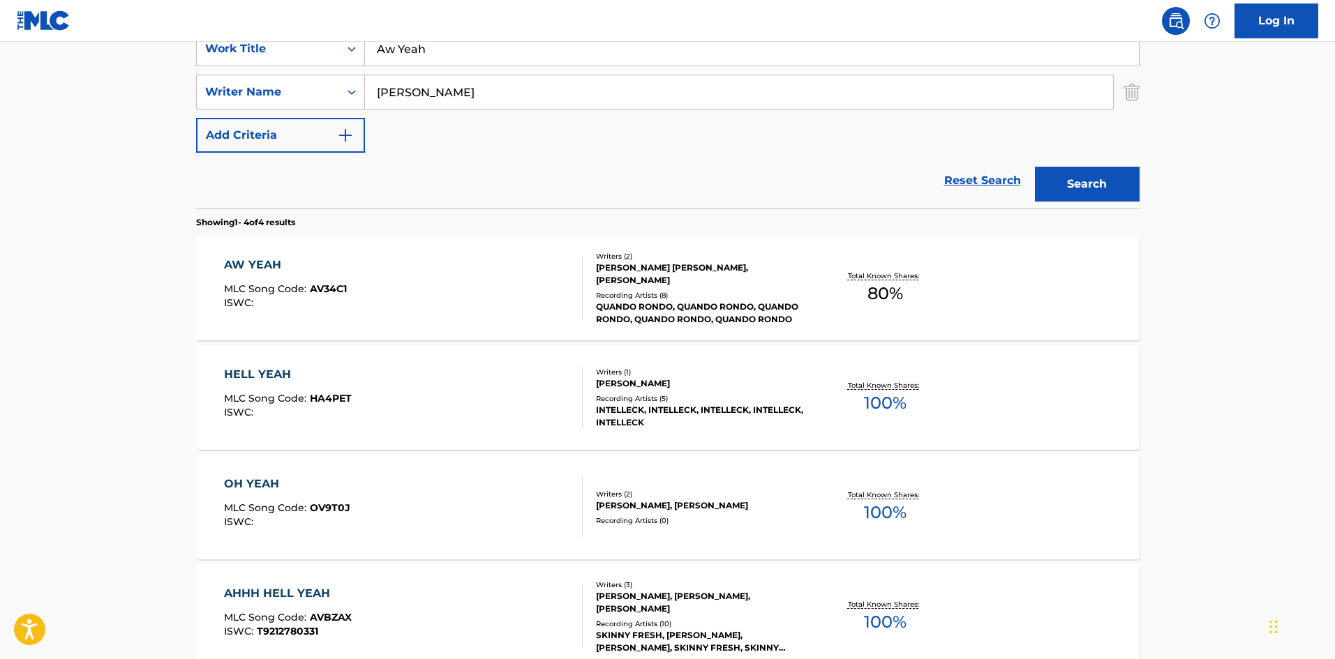
scroll to position [209, 0]
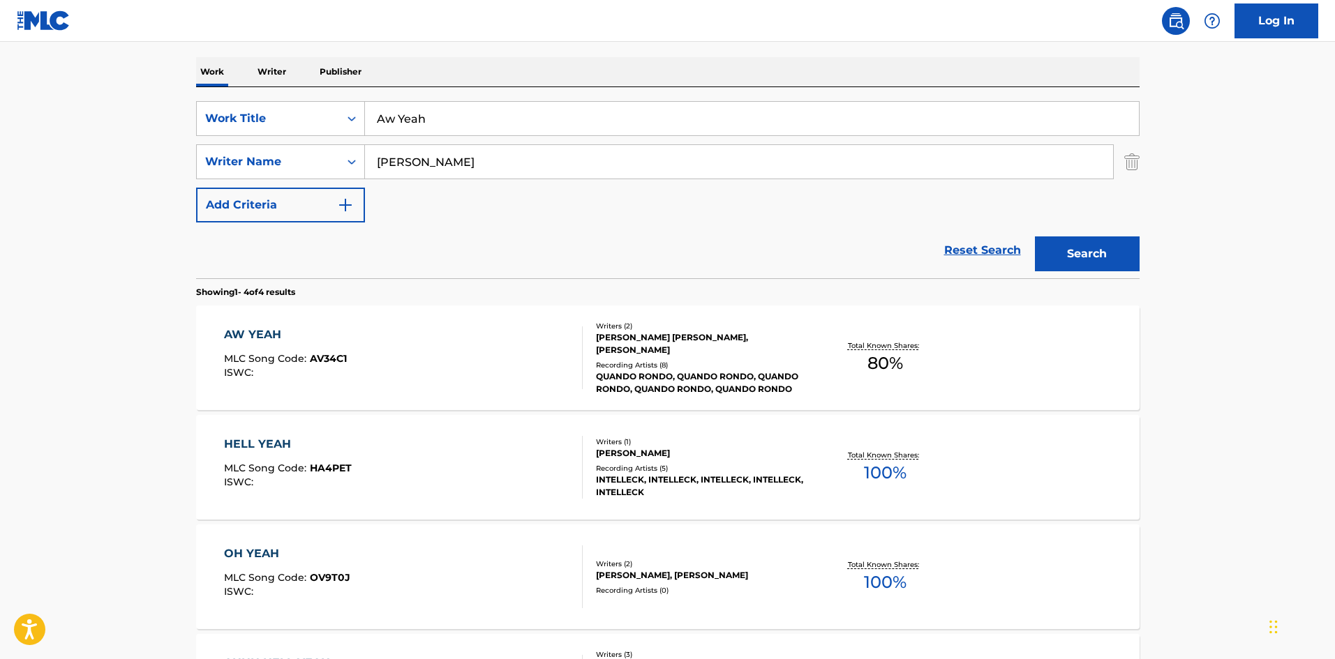
click at [278, 345] on div "AW YEAH MLC Song Code : AV34C1 ISWC :" at bounding box center [285, 358] width 123 height 63
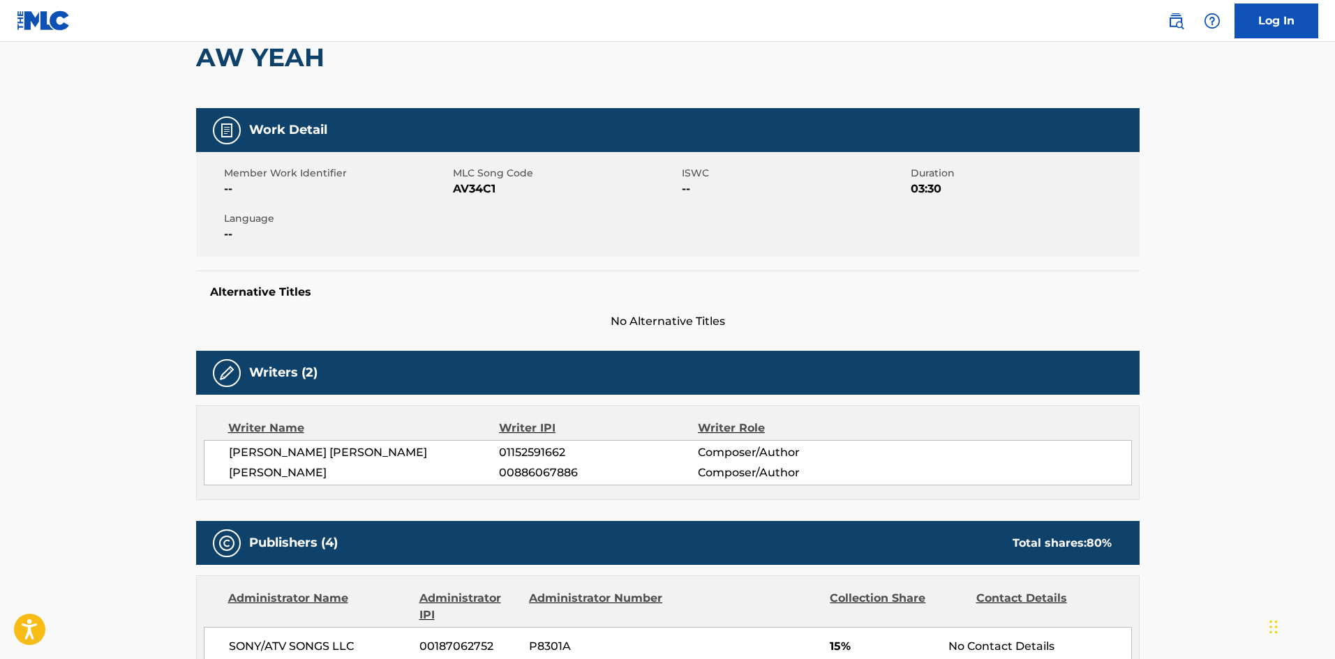
scroll to position [349, 0]
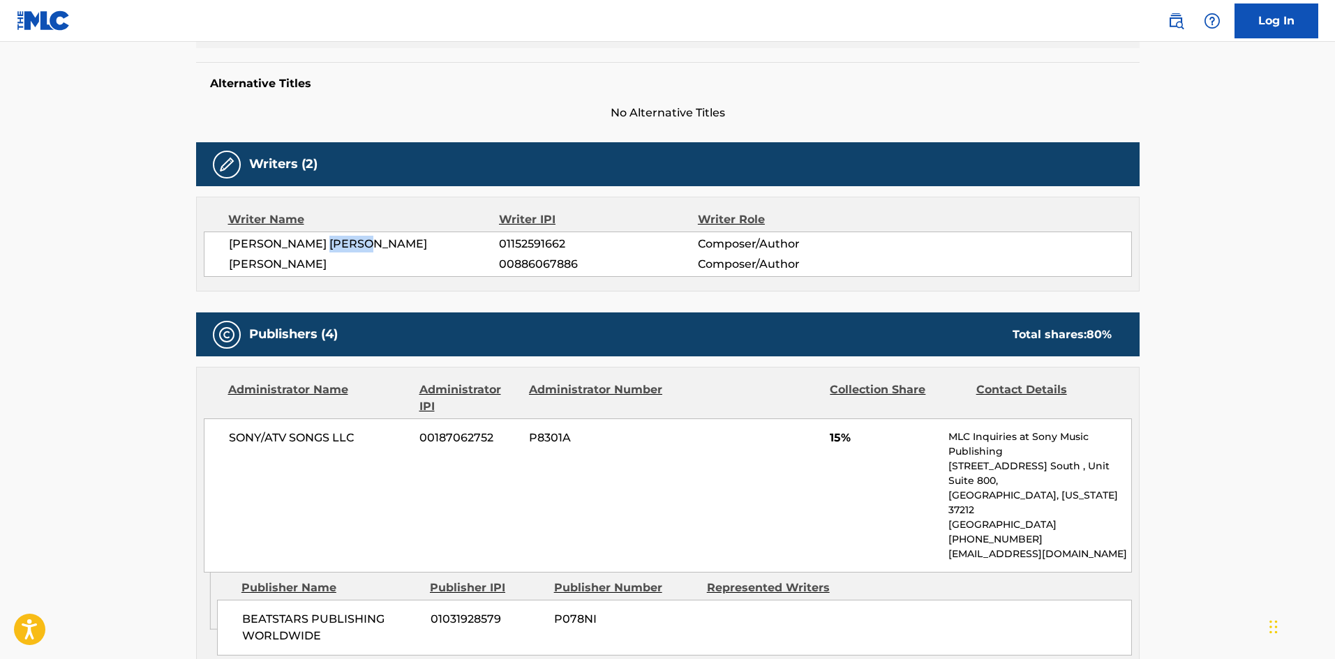
drag, startPoint x: 334, startPoint y: 241, endPoint x: 435, endPoint y: 241, distance: 101.2
click at [435, 241] on span "[PERSON_NAME] [PERSON_NAME]" at bounding box center [364, 244] width 271 height 17
copy span "[PERSON_NAME]"
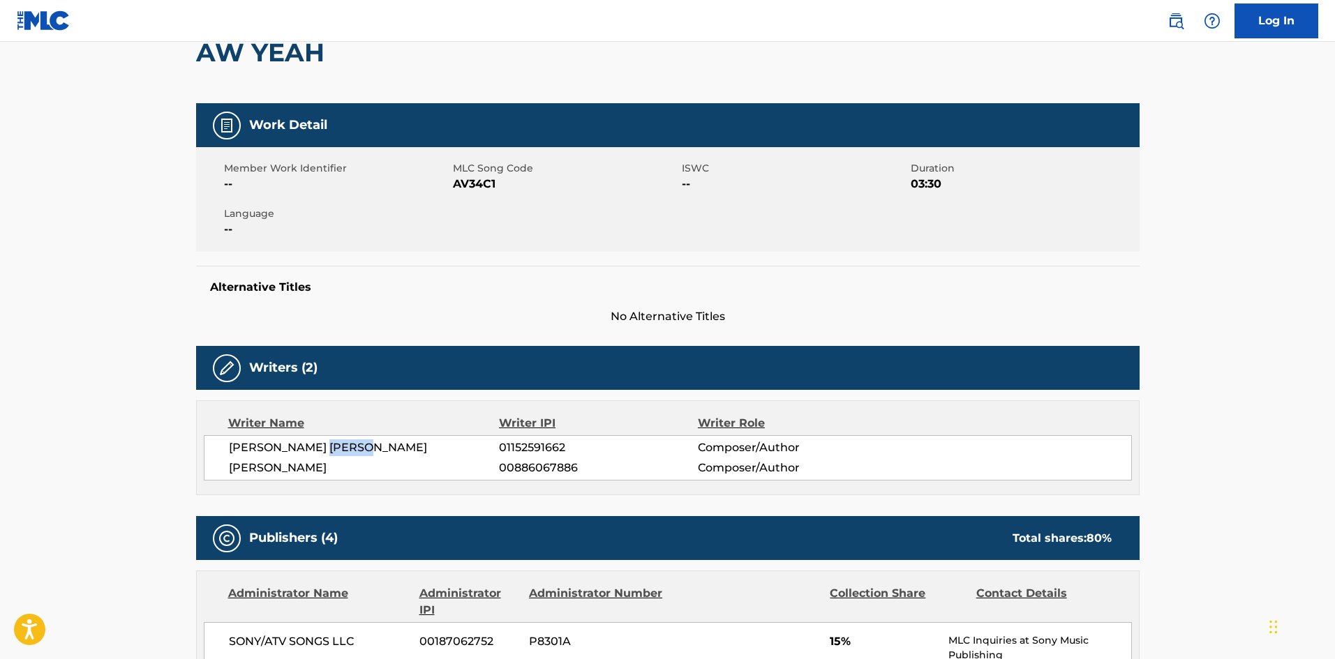
scroll to position [0, 0]
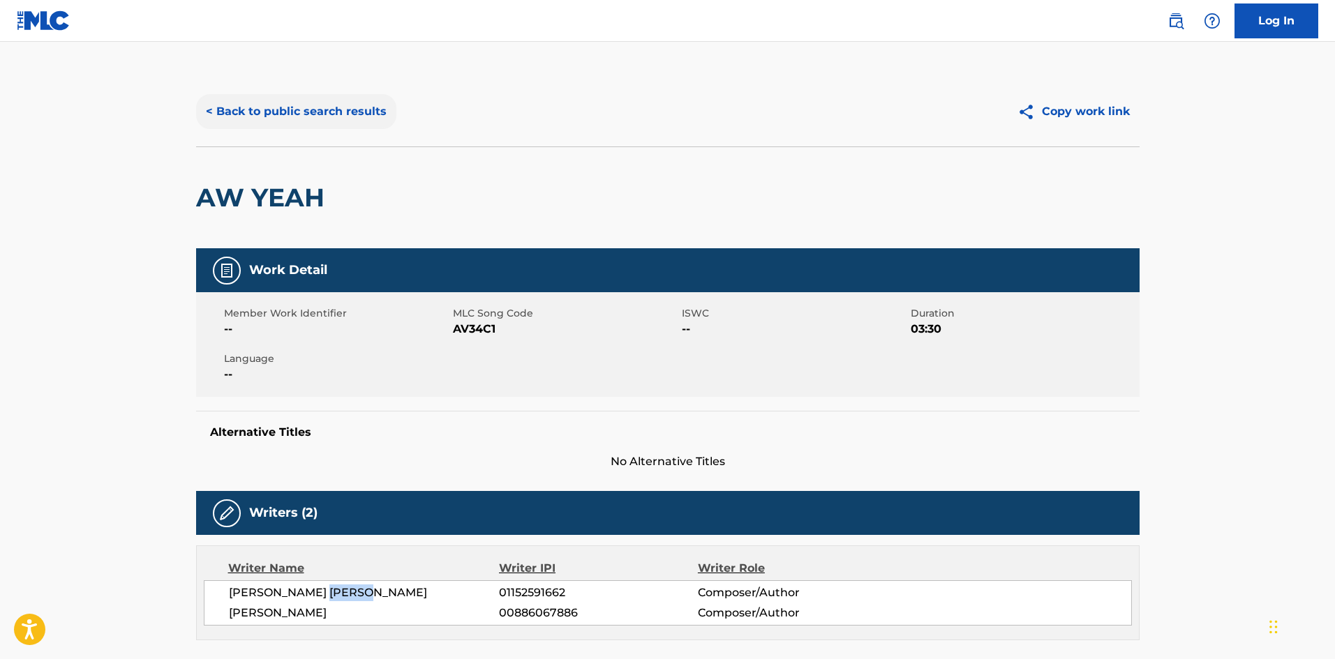
click at [349, 121] on button "< Back to public search results" at bounding box center [296, 111] width 200 height 35
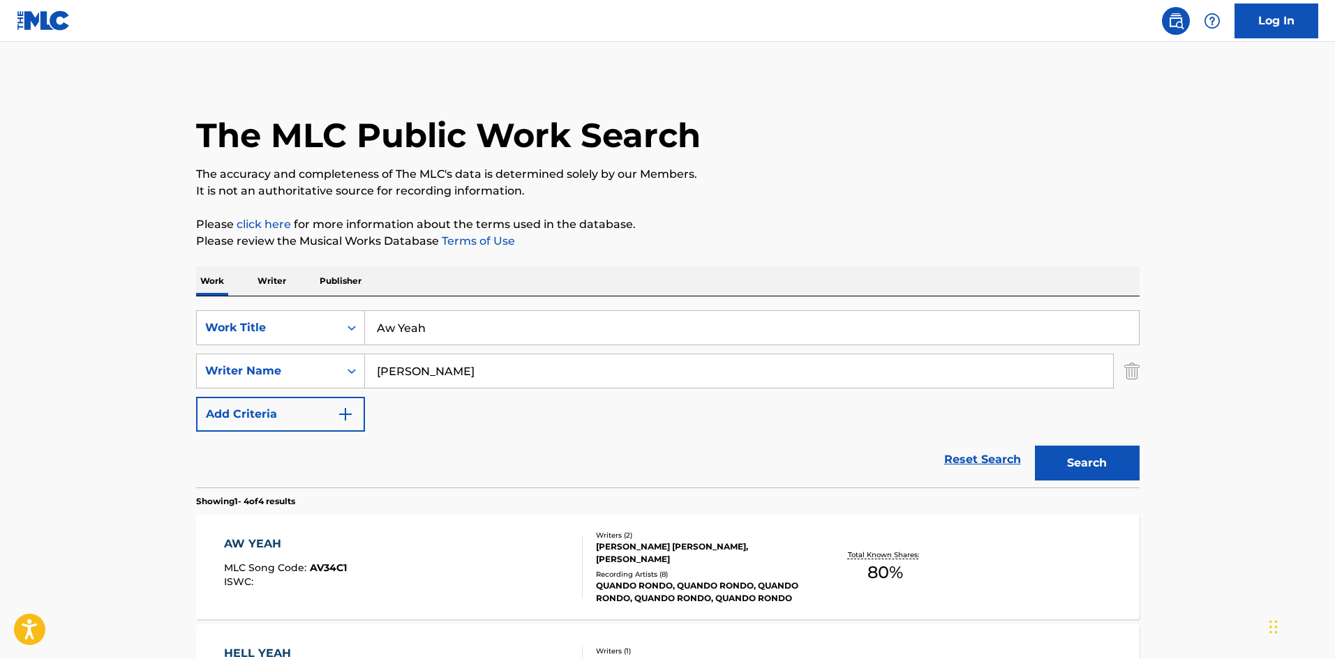
scroll to position [209, 0]
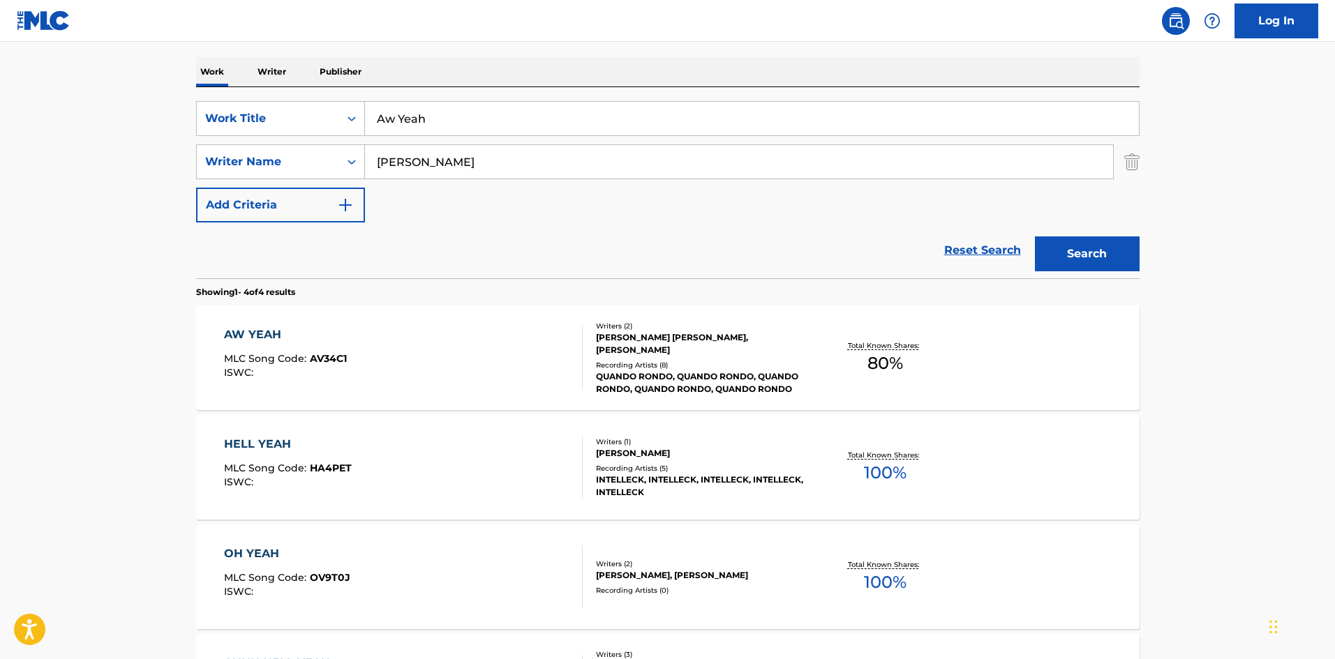
drag, startPoint x: 480, startPoint y: 117, endPoint x: 0, endPoint y: 62, distance: 483.1
click at [0, 64] on main "The MLC Public Work Search The accuracy and completeness of The MLC's data is d…" at bounding box center [667, 322] width 1335 height 979
paste input "Perfect For Me"
type input "Perfect For Me"
drag, startPoint x: 544, startPoint y: 176, endPoint x: 0, endPoint y: 138, distance: 544.8
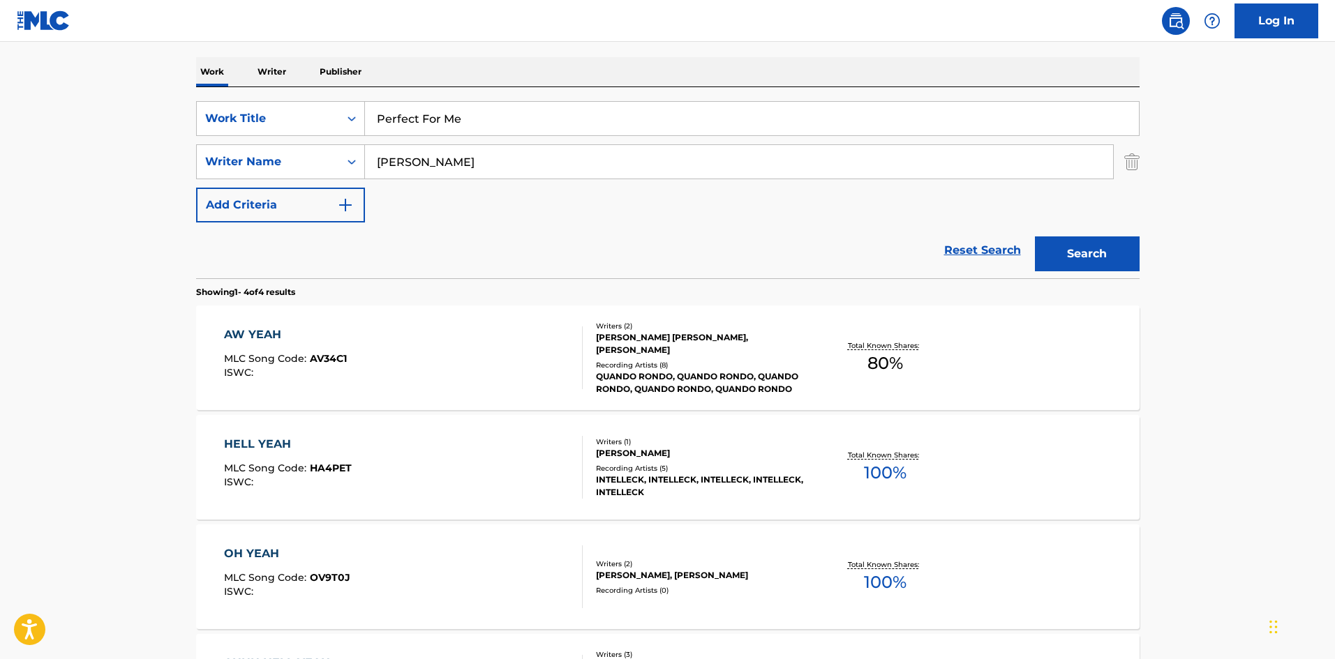
click at [0, 140] on main "The MLC Public Work Search The accuracy and completeness of The MLC's data is d…" at bounding box center [667, 322] width 1335 height 979
paste input "Jacourey"
type input "Jacourey"
click at [1100, 244] on button "Search" at bounding box center [1087, 254] width 105 height 35
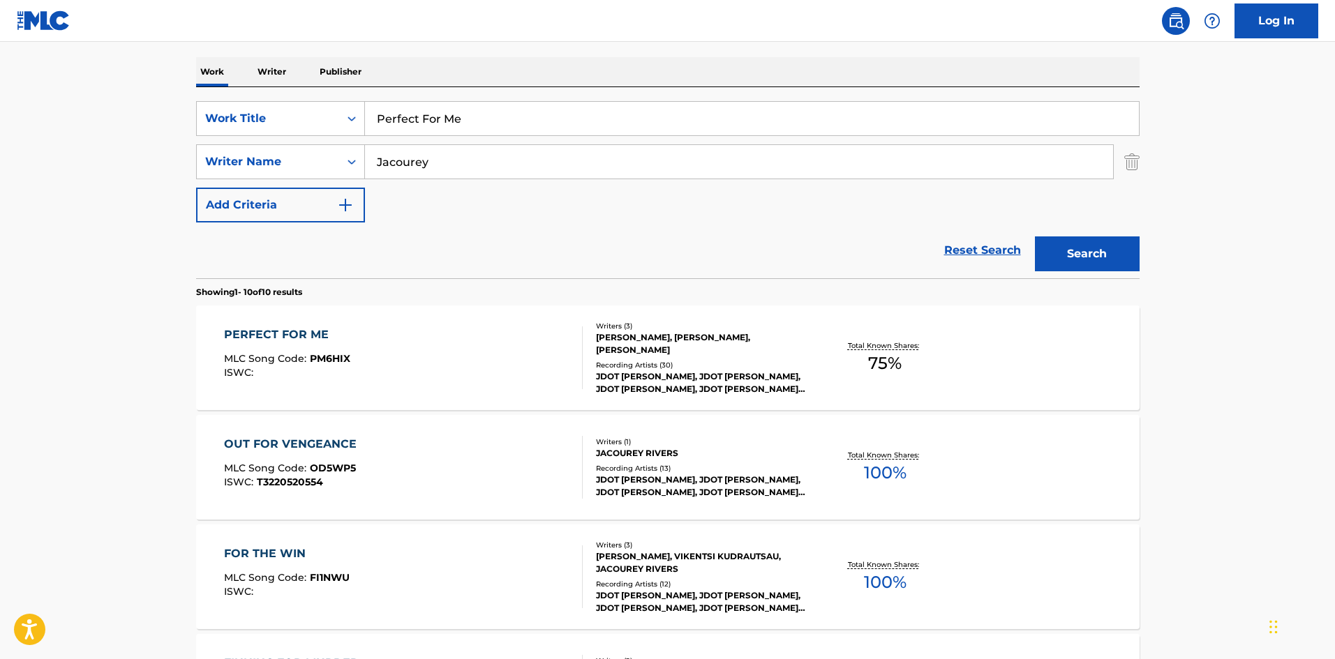
drag, startPoint x: 391, startPoint y: 130, endPoint x: 49, endPoint y: 8, distance: 363.0
click at [0, 77] on main "The MLC Public Work Search The accuracy and completeness of The MLC's data is d…" at bounding box center [667, 651] width 1335 height 1636
paste input "Bandz Up"
type input "Bandz Up"
drag, startPoint x: 503, startPoint y: 166, endPoint x: 32, endPoint y: 135, distance: 472.0
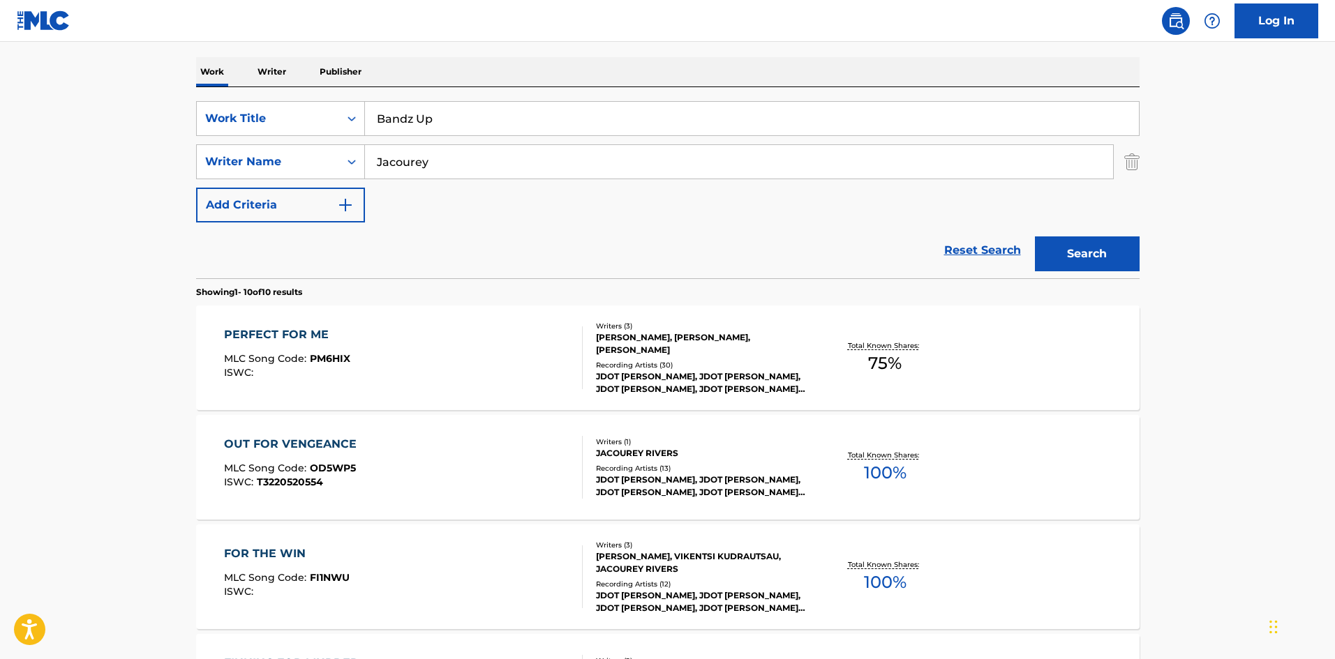
click at [11, 153] on main "The MLC Public Work Search The accuracy and completeness of The MLC's data is d…" at bounding box center [667, 651] width 1335 height 1636
paste input "[PERSON_NAME]"
drag, startPoint x: 1100, startPoint y: 260, endPoint x: 1036, endPoint y: 259, distance: 63.5
click at [1100, 259] on button "Search" at bounding box center [1087, 254] width 105 height 35
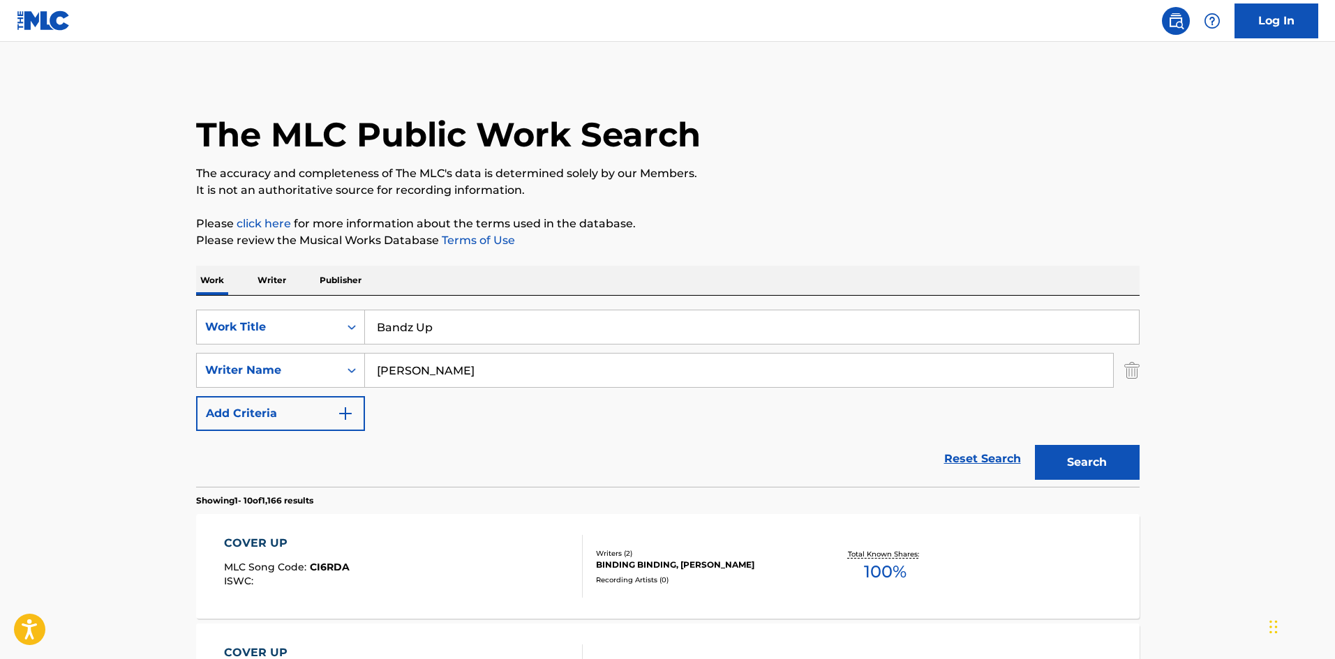
scroll to position [0, 0]
drag, startPoint x: 483, startPoint y: 373, endPoint x: 192, endPoint y: 373, distance: 291.0
paste input "eeks"
type input "[PERSON_NAME]"
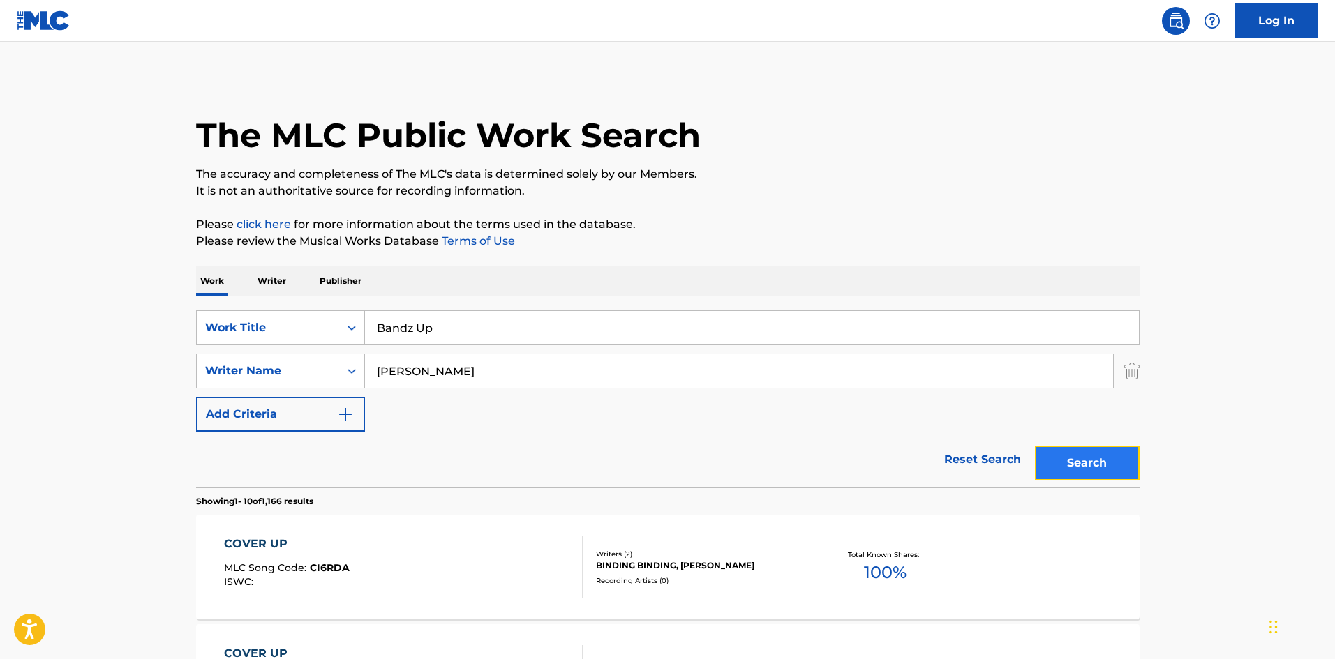
click at [1109, 471] on button "Search" at bounding box center [1087, 463] width 105 height 35
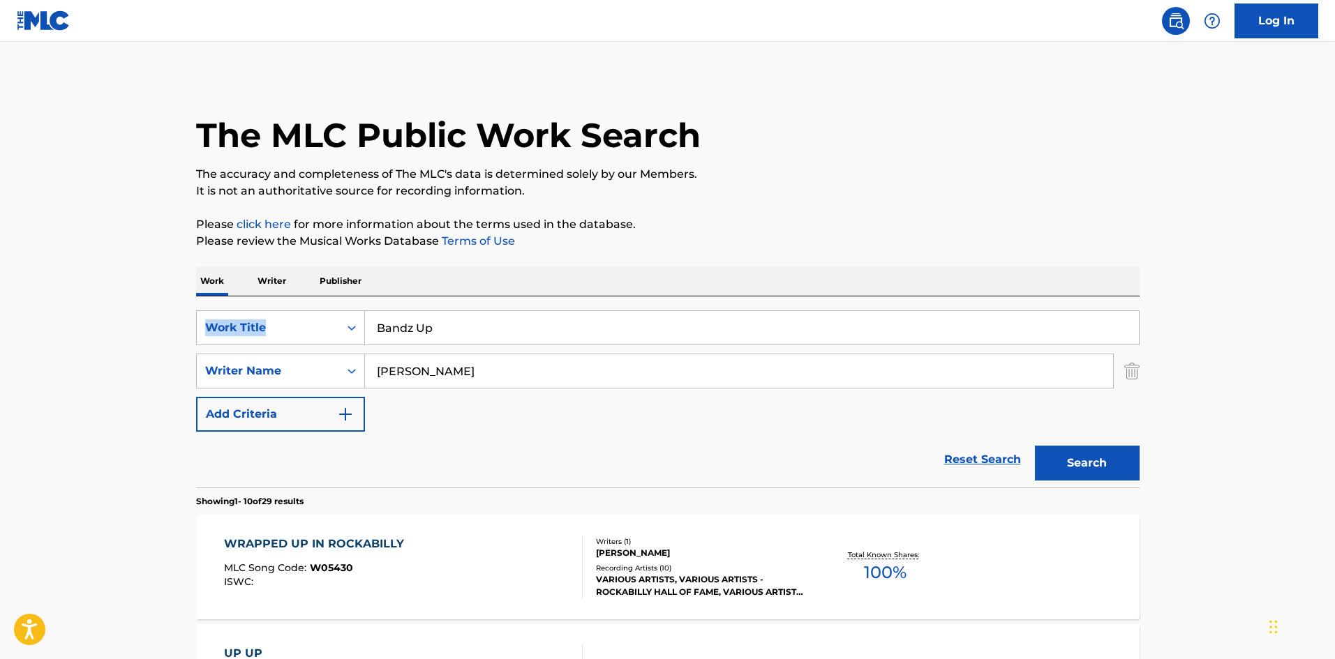
drag, startPoint x: 517, startPoint y: 304, endPoint x: 170, endPoint y: 317, distance: 347.7
drag, startPoint x: 515, startPoint y: 328, endPoint x: 91, endPoint y: 267, distance: 427.8
paste input "Wanna Be Me"
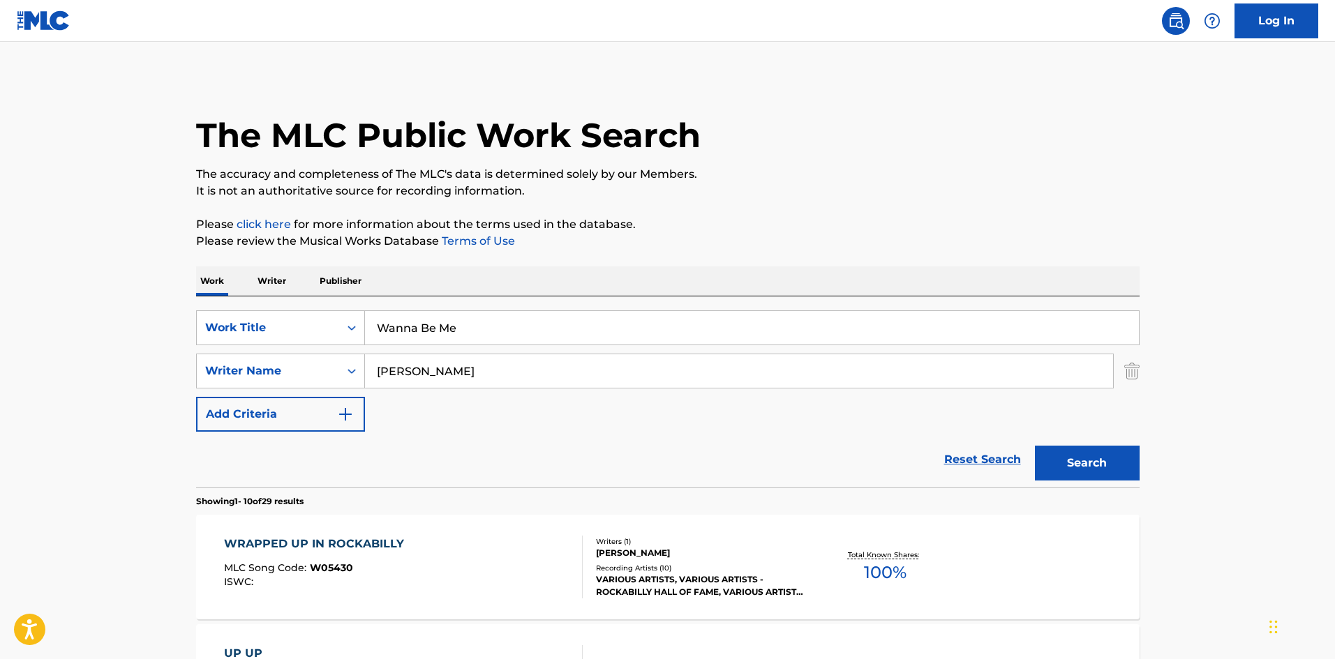
type input "Wanna Be Me"
drag, startPoint x: 461, startPoint y: 384, endPoint x: 97, endPoint y: 377, distance: 364.3
paste input "[PERSON_NAME]"
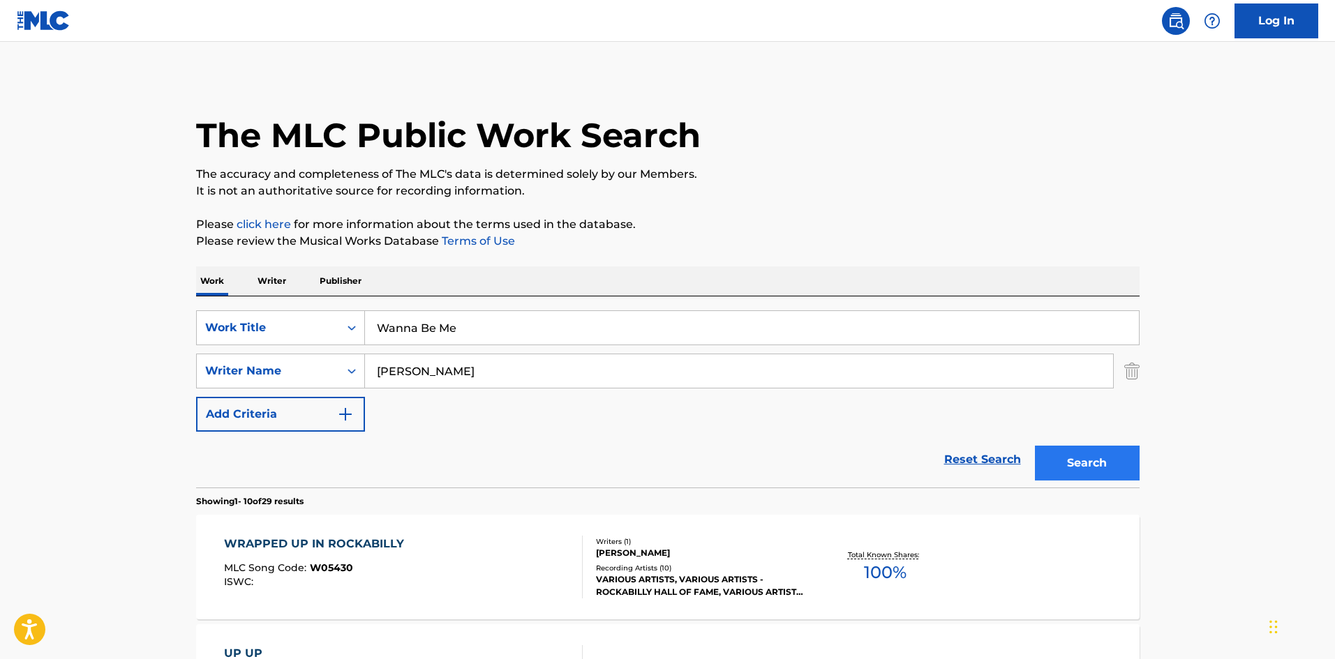
type input "[PERSON_NAME]"
click at [1064, 463] on button "Search" at bounding box center [1087, 463] width 105 height 35
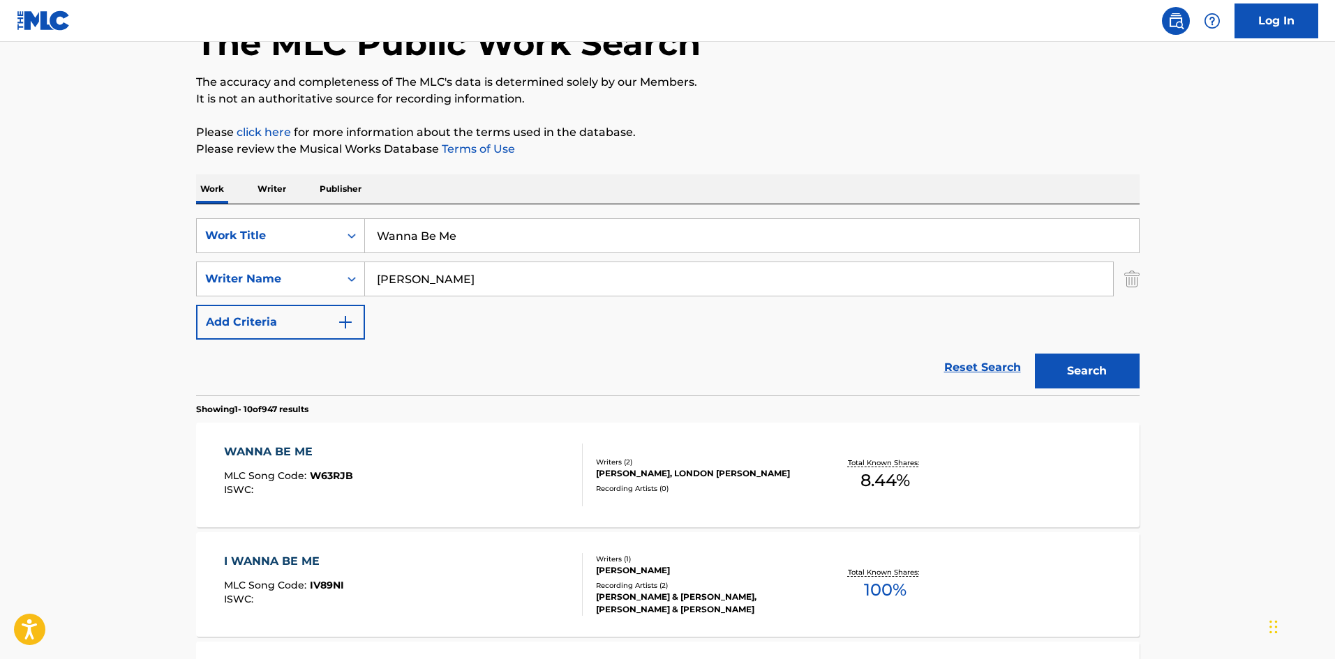
scroll to position [140, 0]
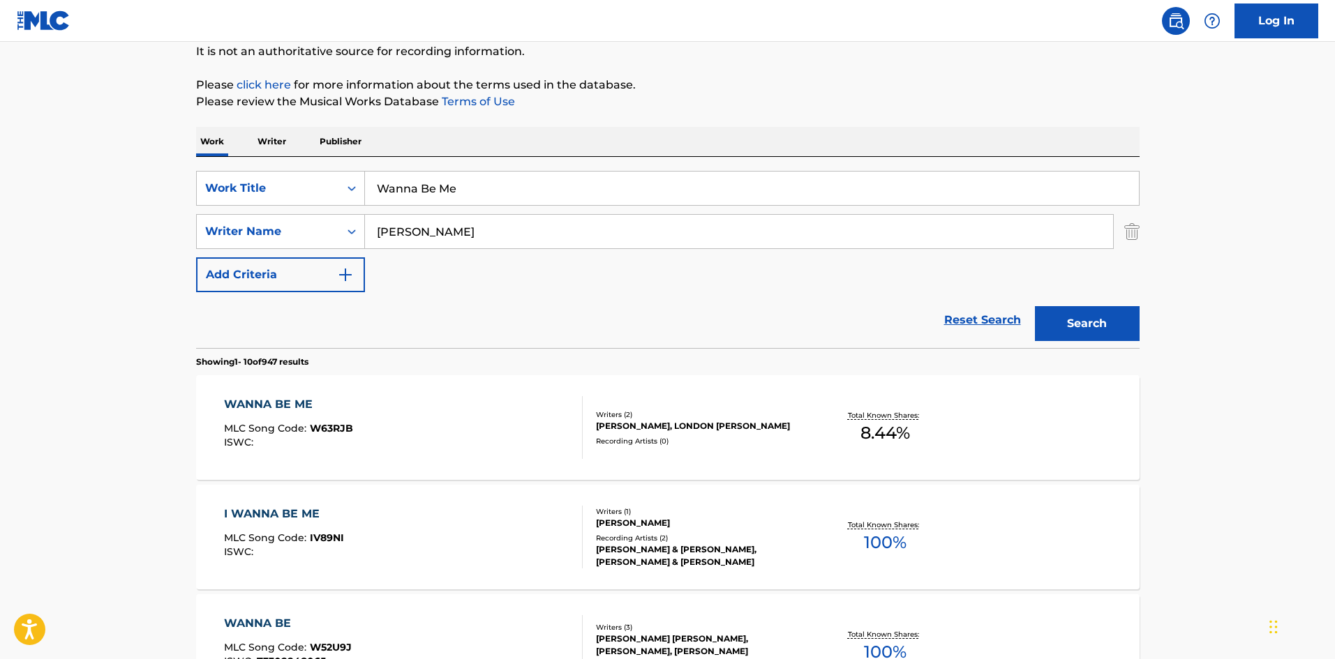
click at [278, 405] on div "WANNA BE ME" at bounding box center [288, 404] width 129 height 17
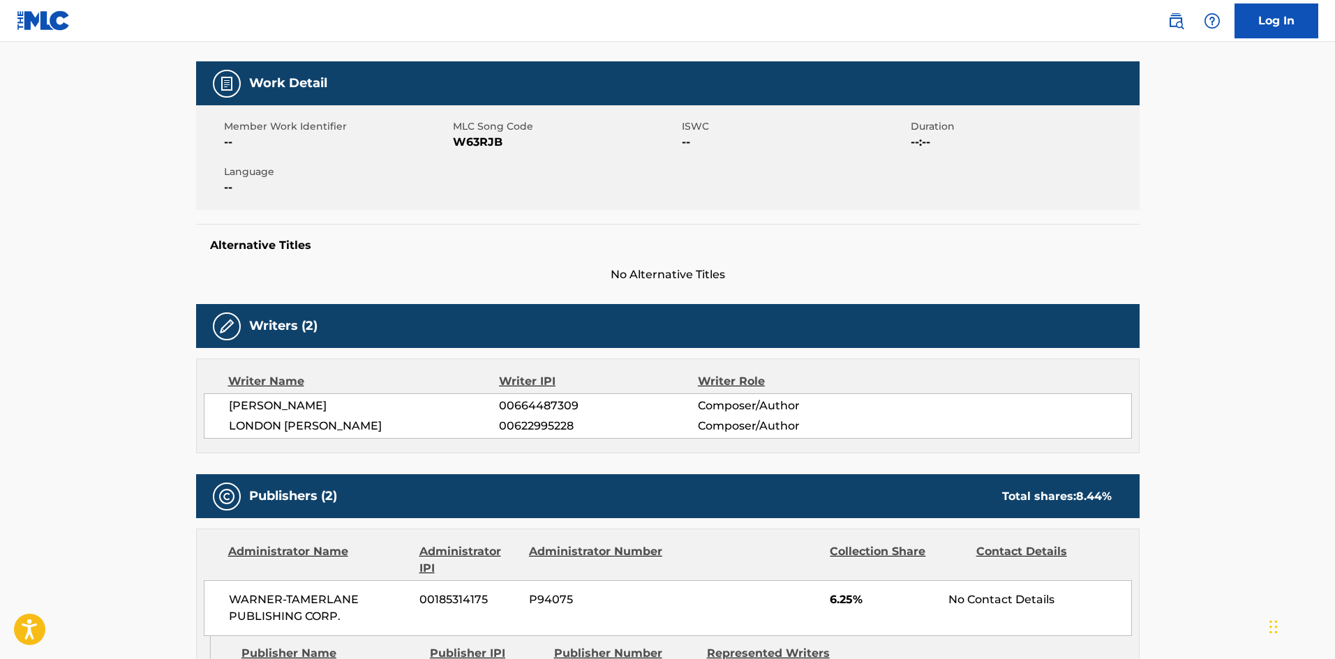
scroll to position [419, 0]
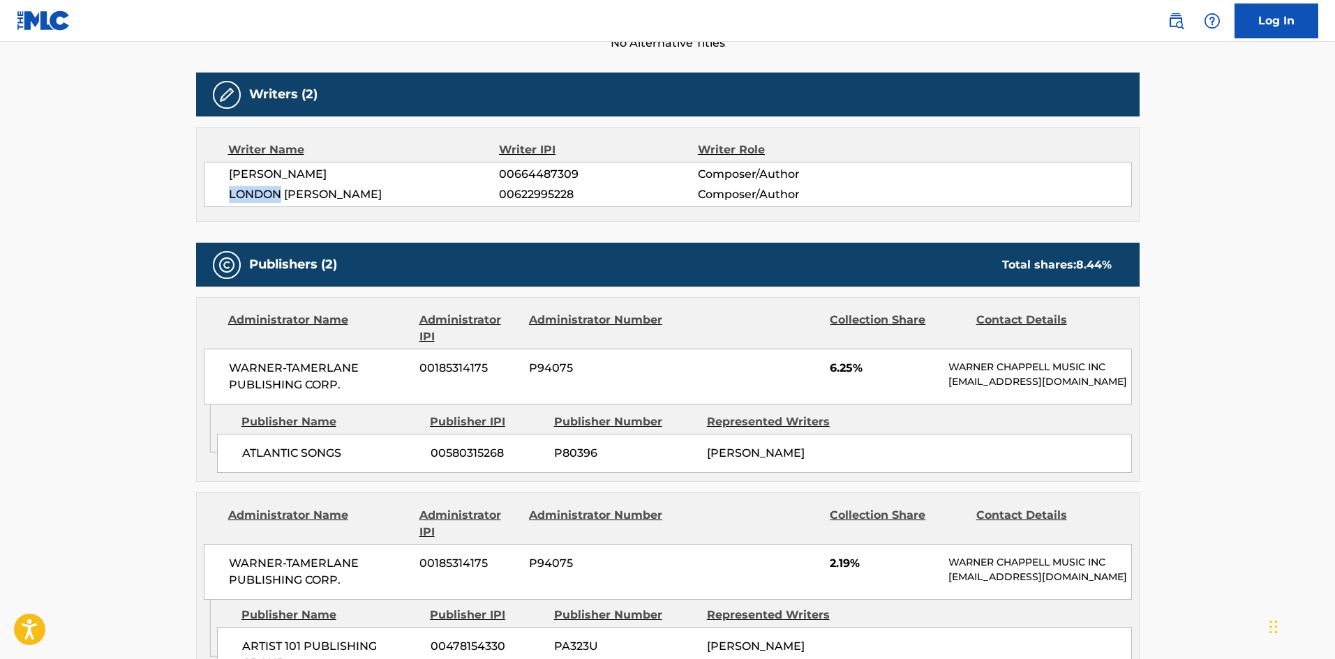
drag, startPoint x: 230, startPoint y: 195, endPoint x: 281, endPoint y: 196, distance: 51.6
click at [281, 196] on span "LONDON [PERSON_NAME]" at bounding box center [364, 194] width 271 height 17
copy span "[GEOGRAPHIC_DATA]"
drag, startPoint x: 229, startPoint y: 174, endPoint x: 322, endPoint y: 170, distance: 93.6
click at [322, 170] on span "[PERSON_NAME]" at bounding box center [364, 174] width 271 height 17
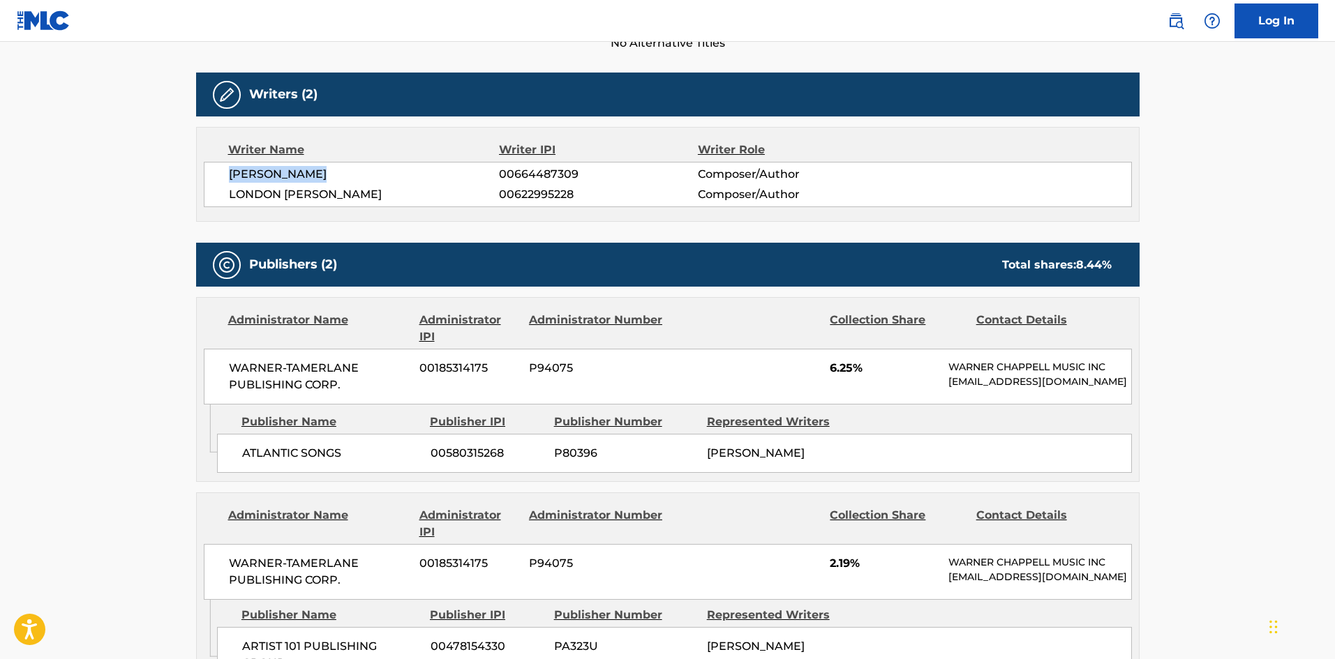
copy span "[PERSON_NAME]"
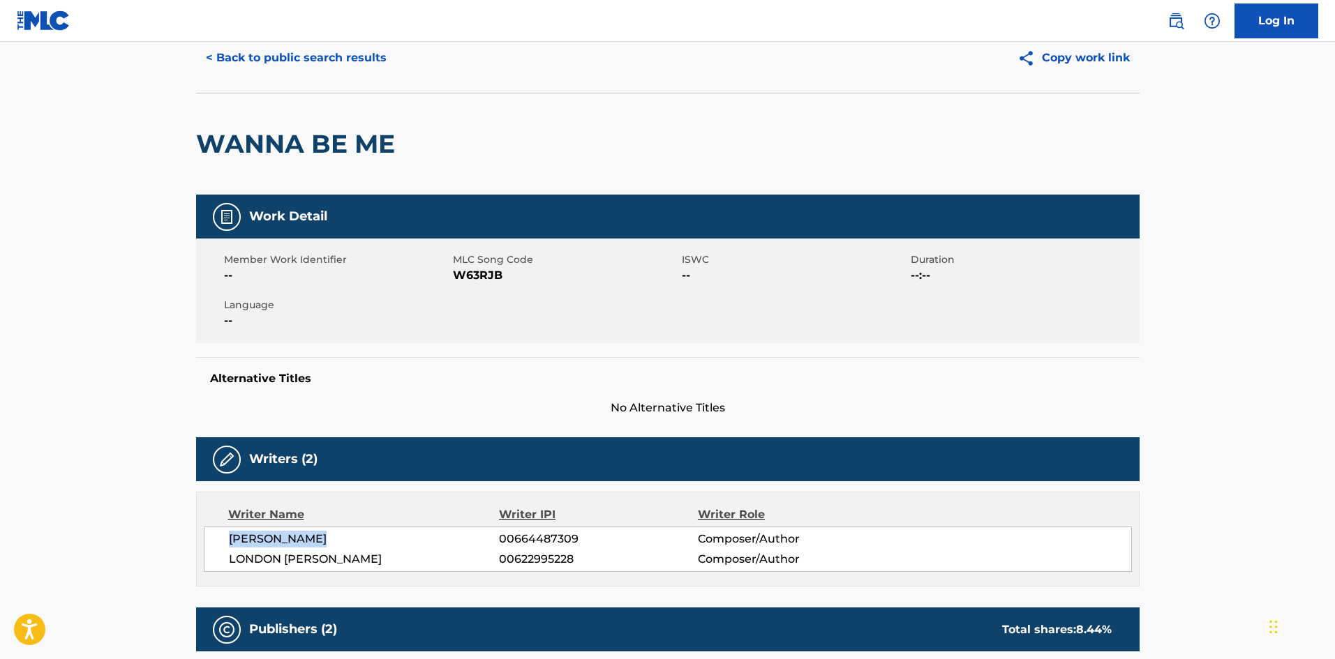
scroll to position [209, 0]
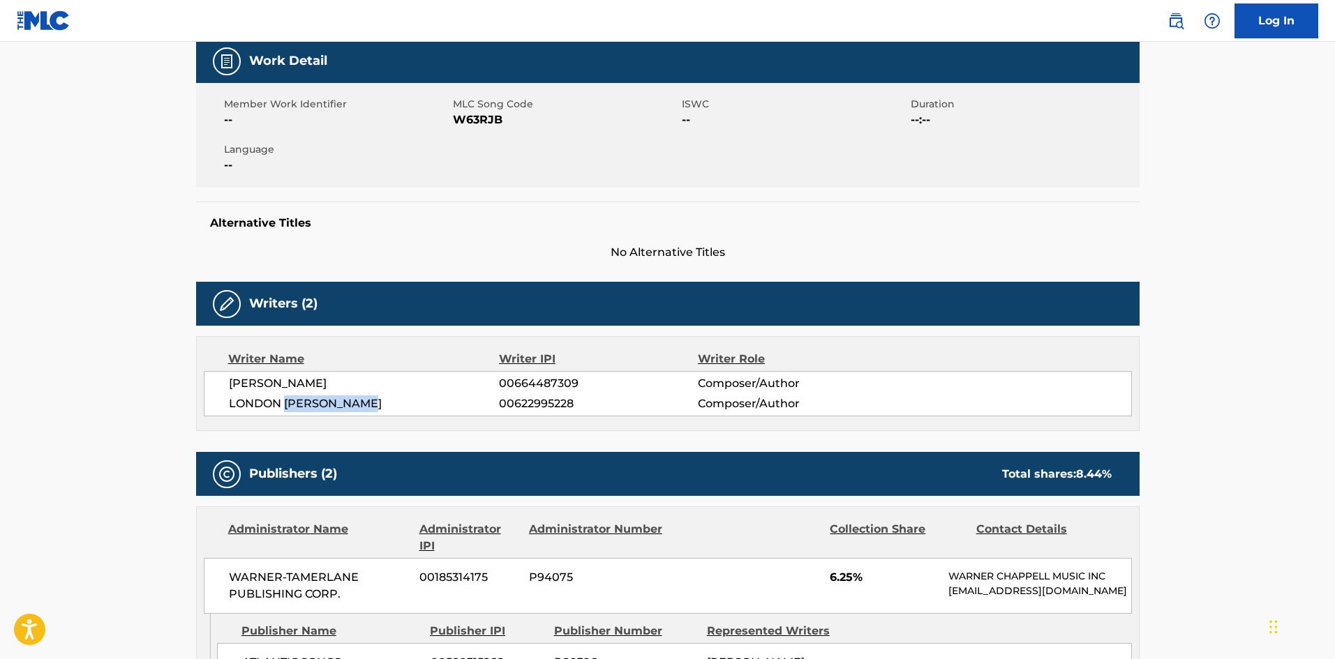
drag, startPoint x: 285, startPoint y: 403, endPoint x: 403, endPoint y: 405, distance: 118.6
click at [403, 405] on span "LONDON [PERSON_NAME]" at bounding box center [364, 404] width 271 height 17
copy span "[PERSON_NAME]"
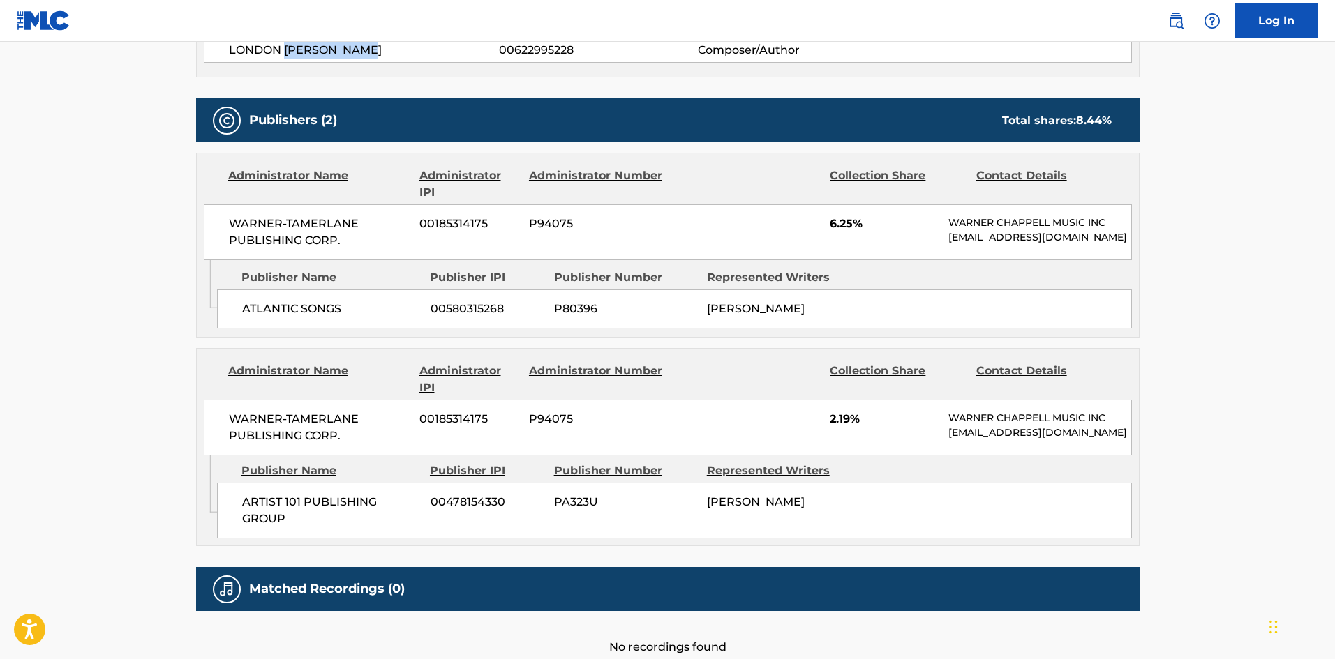
scroll to position [488, 0]
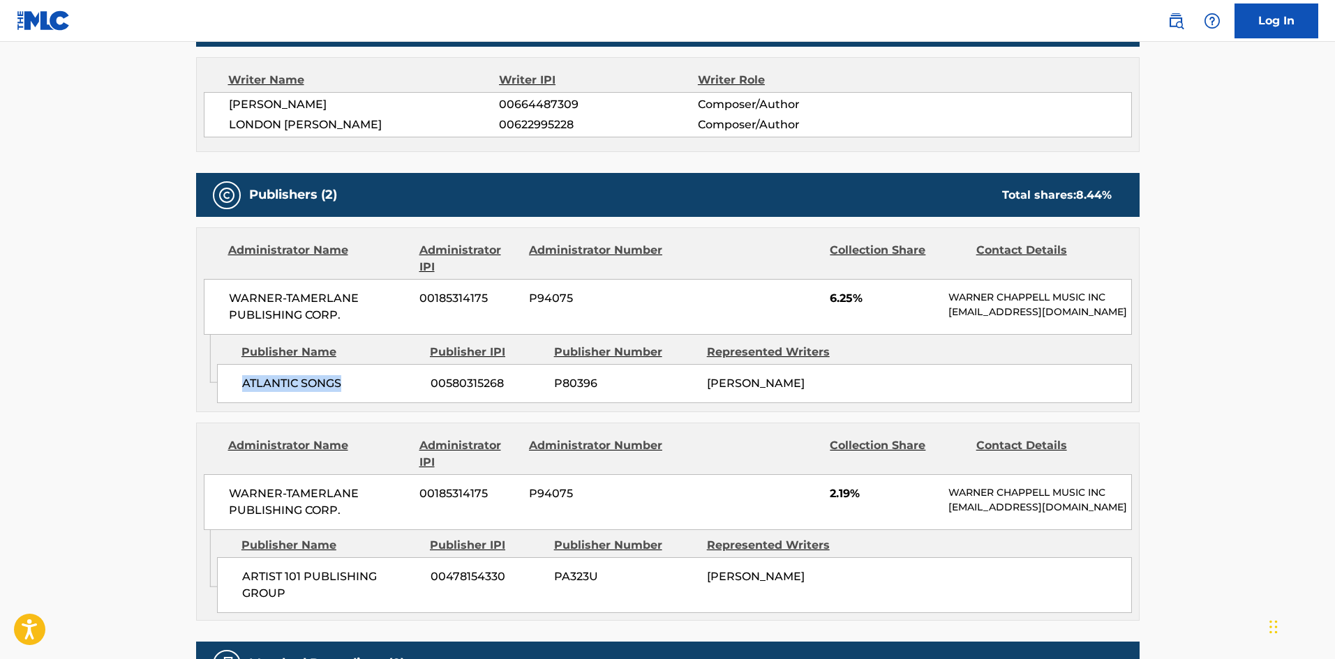
drag, startPoint x: 244, startPoint y: 394, endPoint x: 395, endPoint y: 383, distance: 151.8
click at [395, 383] on div "ATLANTIC SONGS 00580315268 P80396 [PERSON_NAME]" at bounding box center [674, 383] width 915 height 39
copy span "ATLANTIC SONGS"
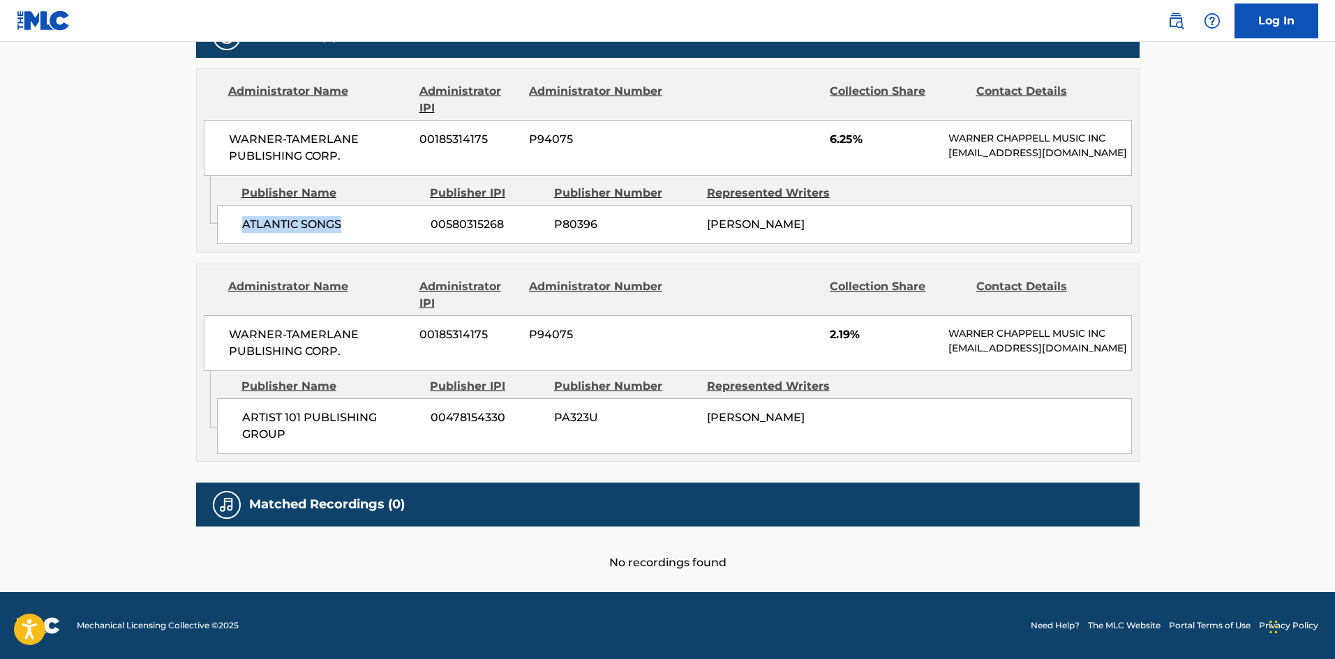
scroll to position [682, 0]
drag, startPoint x: 241, startPoint y: 421, endPoint x: 340, endPoint y: 444, distance: 101.2
click at [340, 444] on div "ARTIST 101 PUBLISHING GROUP 00478154330 PA323U [PERSON_NAME]" at bounding box center [674, 426] width 915 height 56
copy span "ARTIST 101 PUBLISHING GROUP"
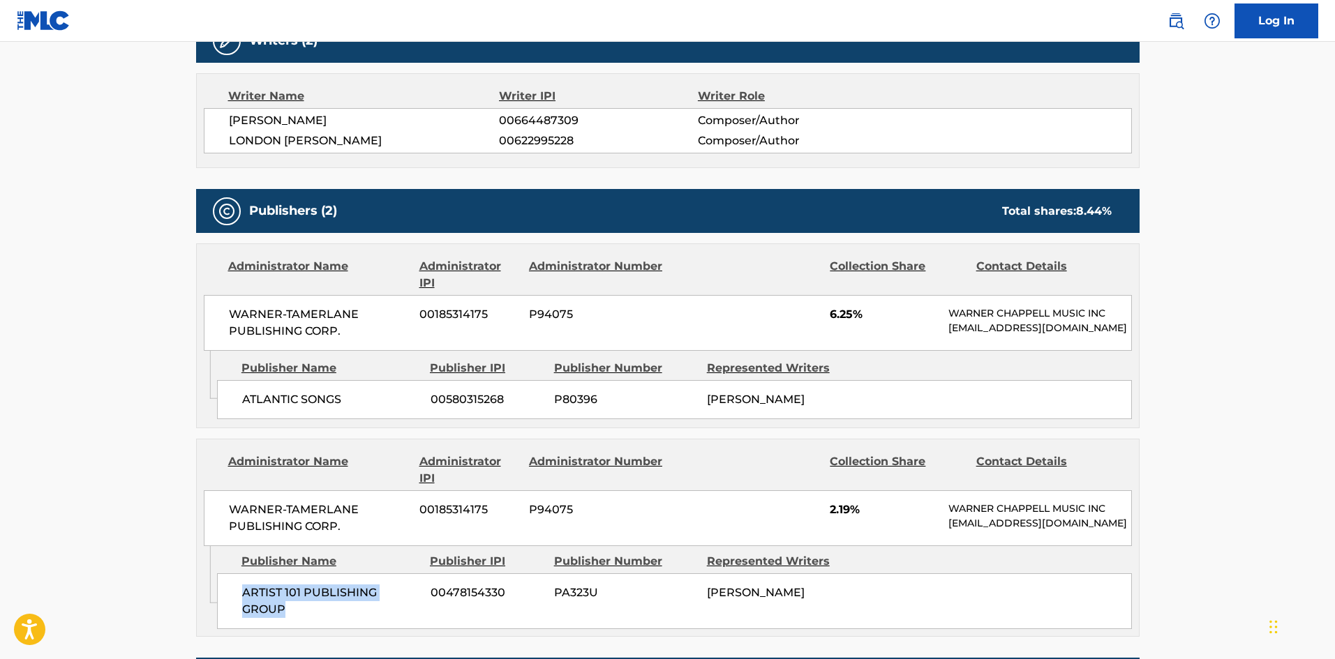
scroll to position [403, 0]
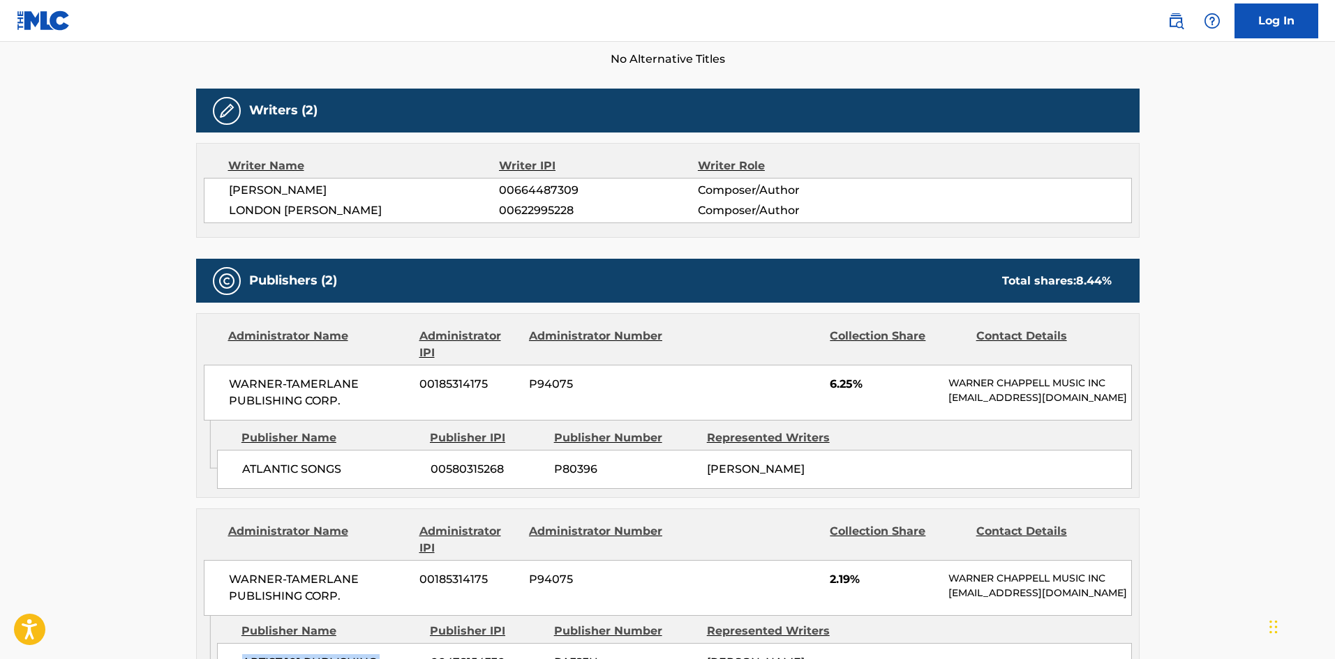
drag, startPoint x: 227, startPoint y: 190, endPoint x: 458, endPoint y: 188, distance: 230.3
click at [458, 188] on div "[PERSON_NAME] 00664487309 Composer/Author LONDON [PERSON_NAME] 00622995228 Comp…" at bounding box center [668, 200] width 928 height 45
drag, startPoint x: 230, startPoint y: 216, endPoint x: 411, endPoint y: 211, distance: 181.5
click at [411, 211] on span "LONDON [PERSON_NAME]" at bounding box center [364, 210] width 271 height 17
click at [530, 188] on span "00664487309" at bounding box center [598, 190] width 198 height 17
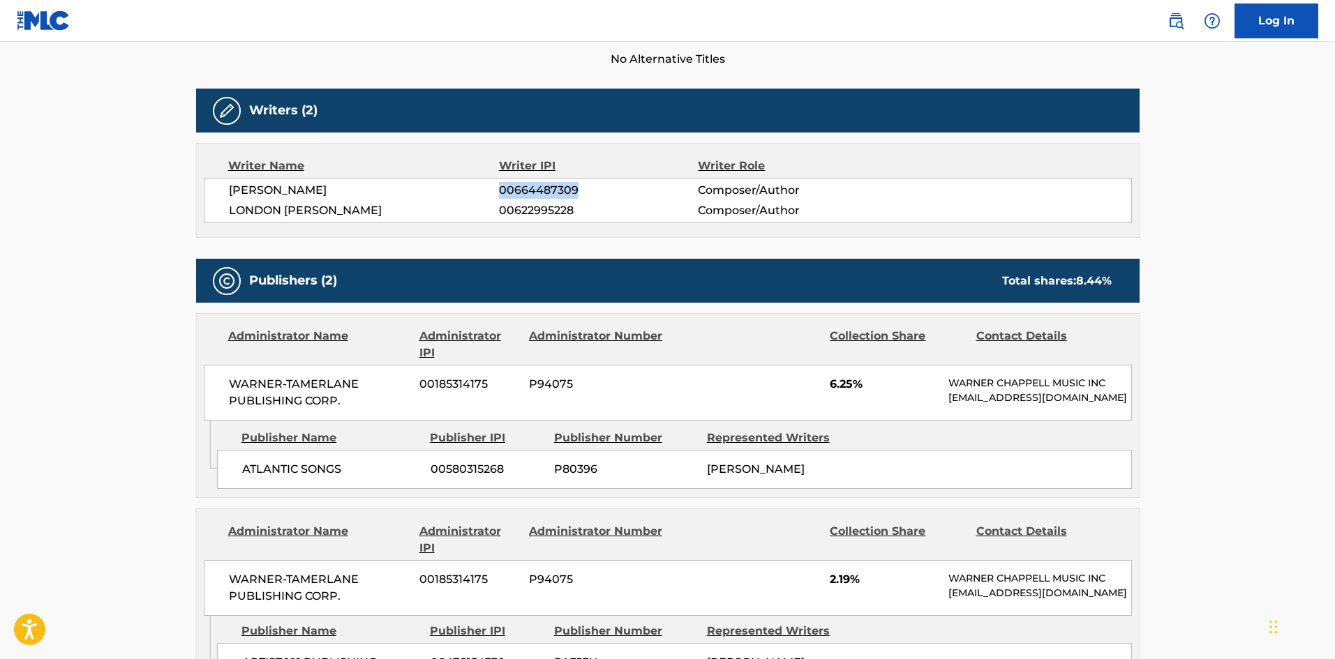
click at [530, 188] on span "00664487309" at bounding box center [598, 190] width 198 height 17
click at [560, 205] on span "00622995228" at bounding box center [598, 210] width 198 height 17
drag, startPoint x: 1079, startPoint y: 281, endPoint x: 1112, endPoint y: 278, distance: 33.7
click at [1112, 278] on div "Total shares: 8.44 %" at bounding box center [1056, 281] width 137 height 17
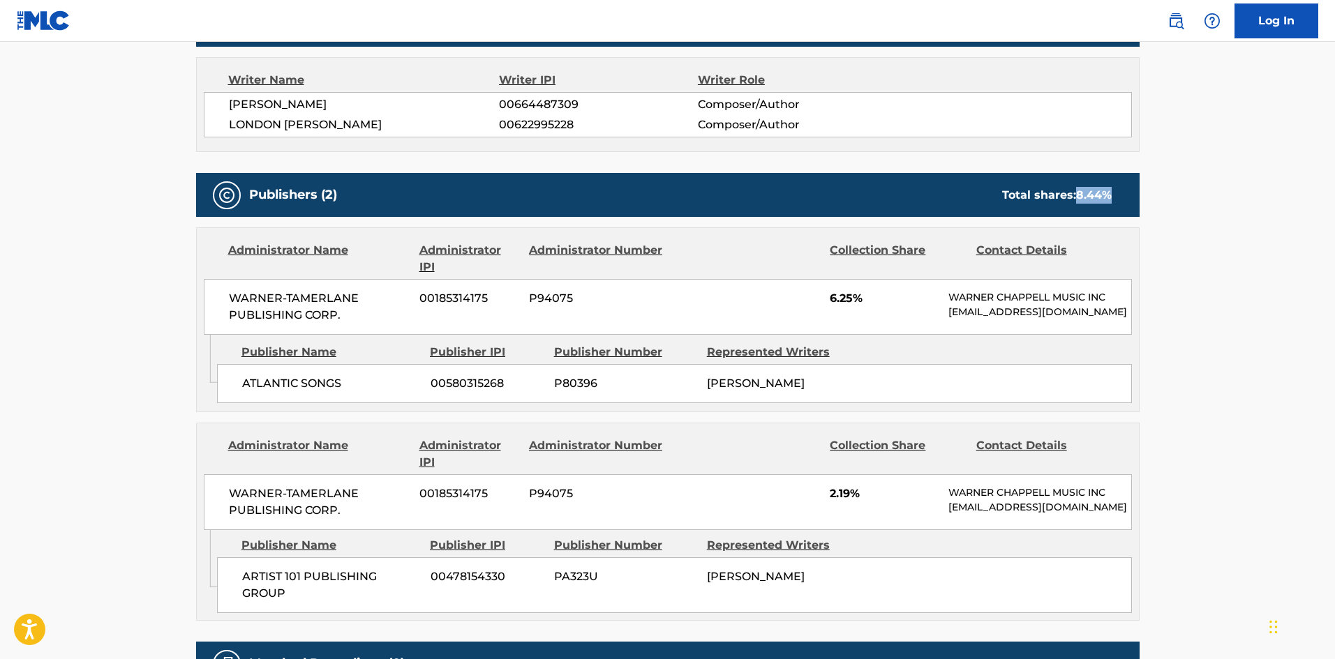
scroll to position [682, 0]
